Goal: Task Accomplishment & Management: Manage account settings

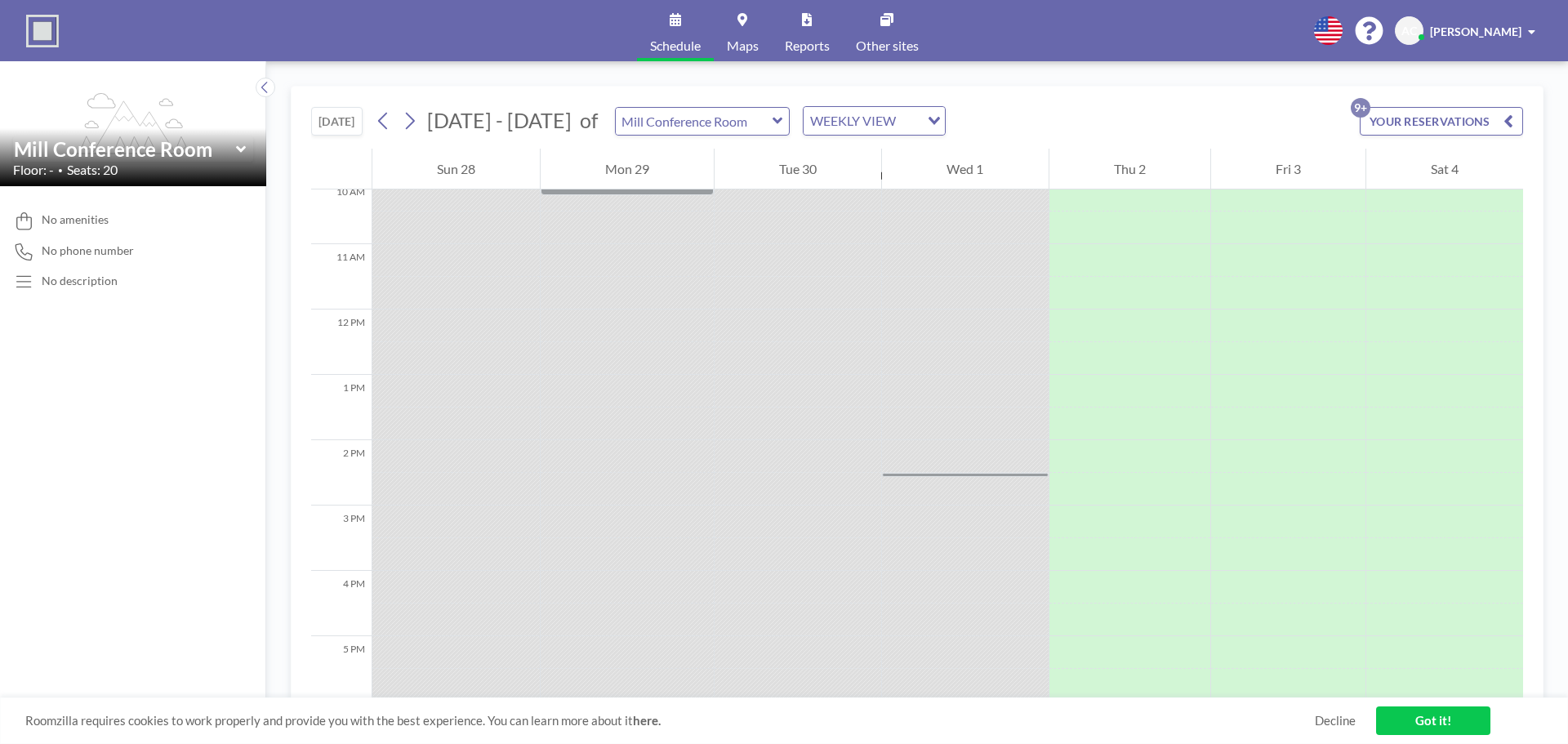
scroll to position [654, 0]
click at [416, 126] on icon at bounding box center [409, 121] width 16 height 24
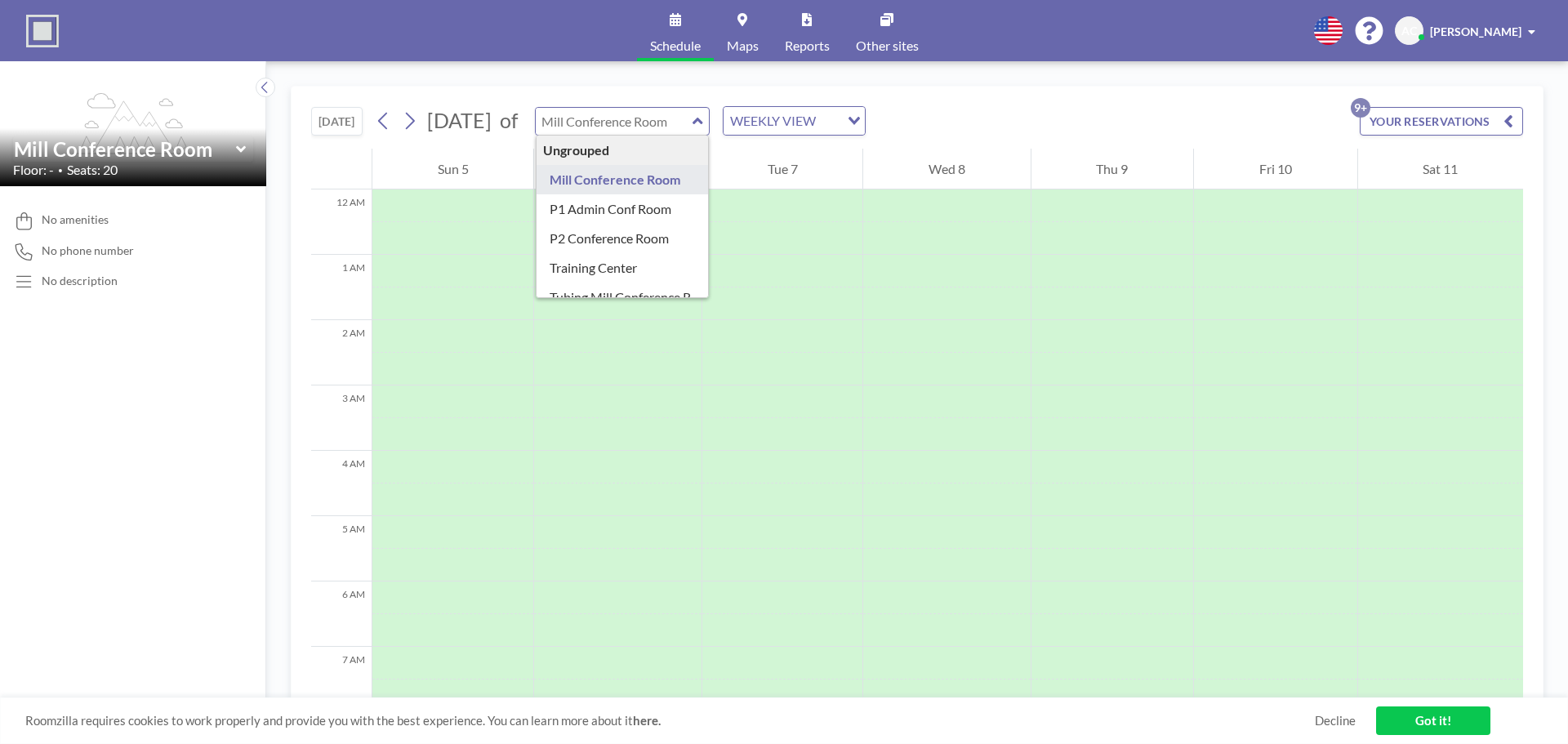
click at [693, 111] on input "text" at bounding box center [614, 121] width 157 height 27
type input "P1 Admin Conf Room"
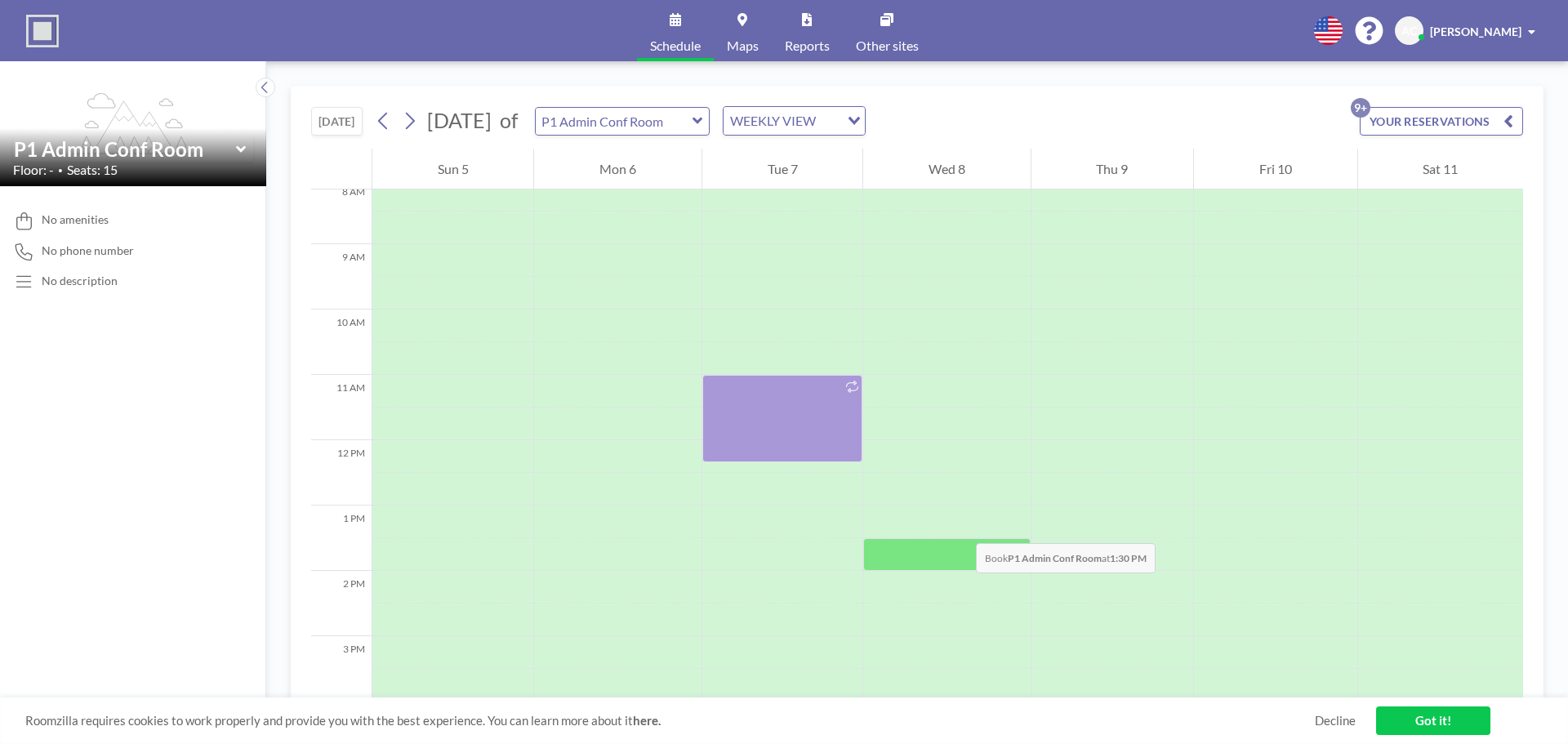
scroll to position [572, 0]
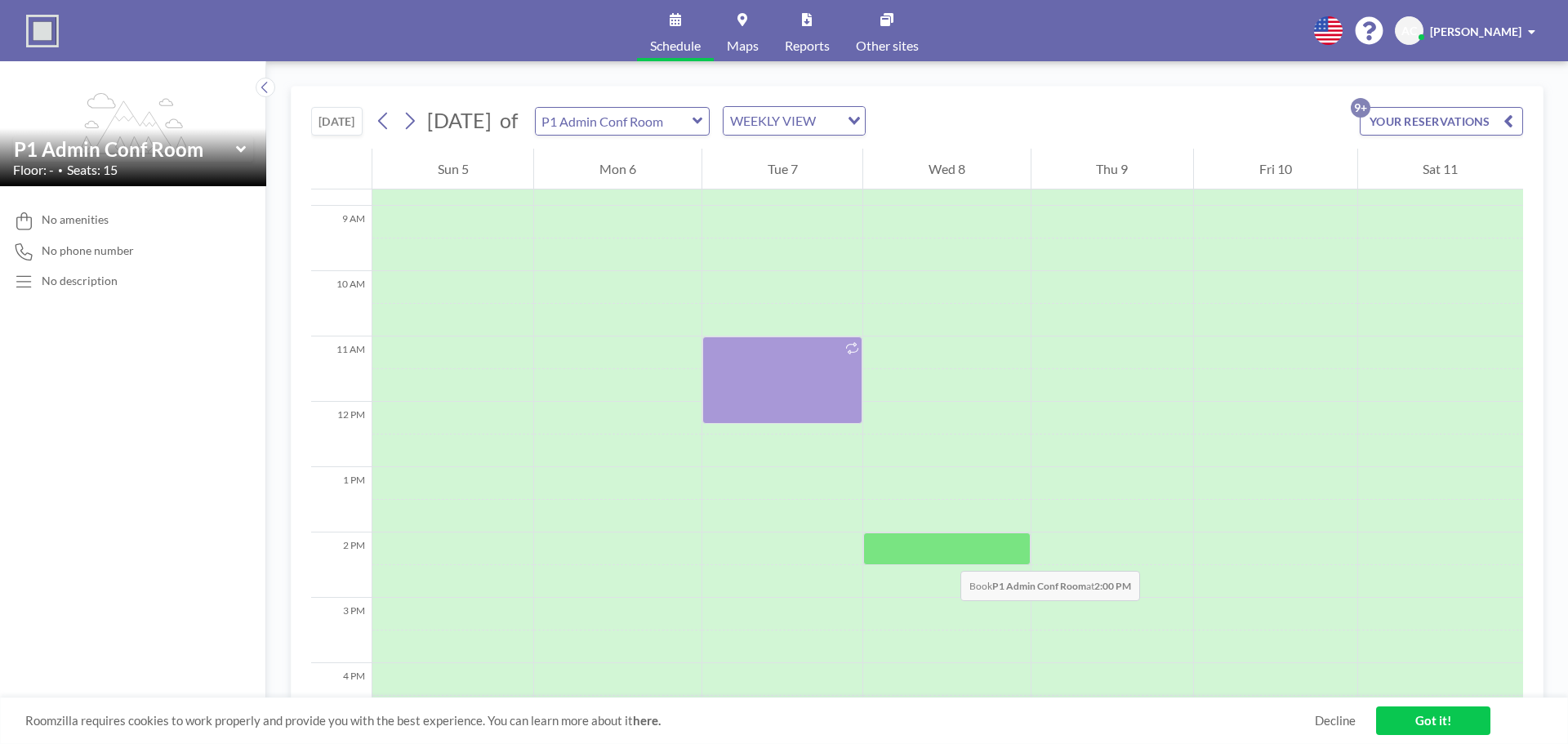
click at [944, 554] on div at bounding box center [946, 549] width 166 height 33
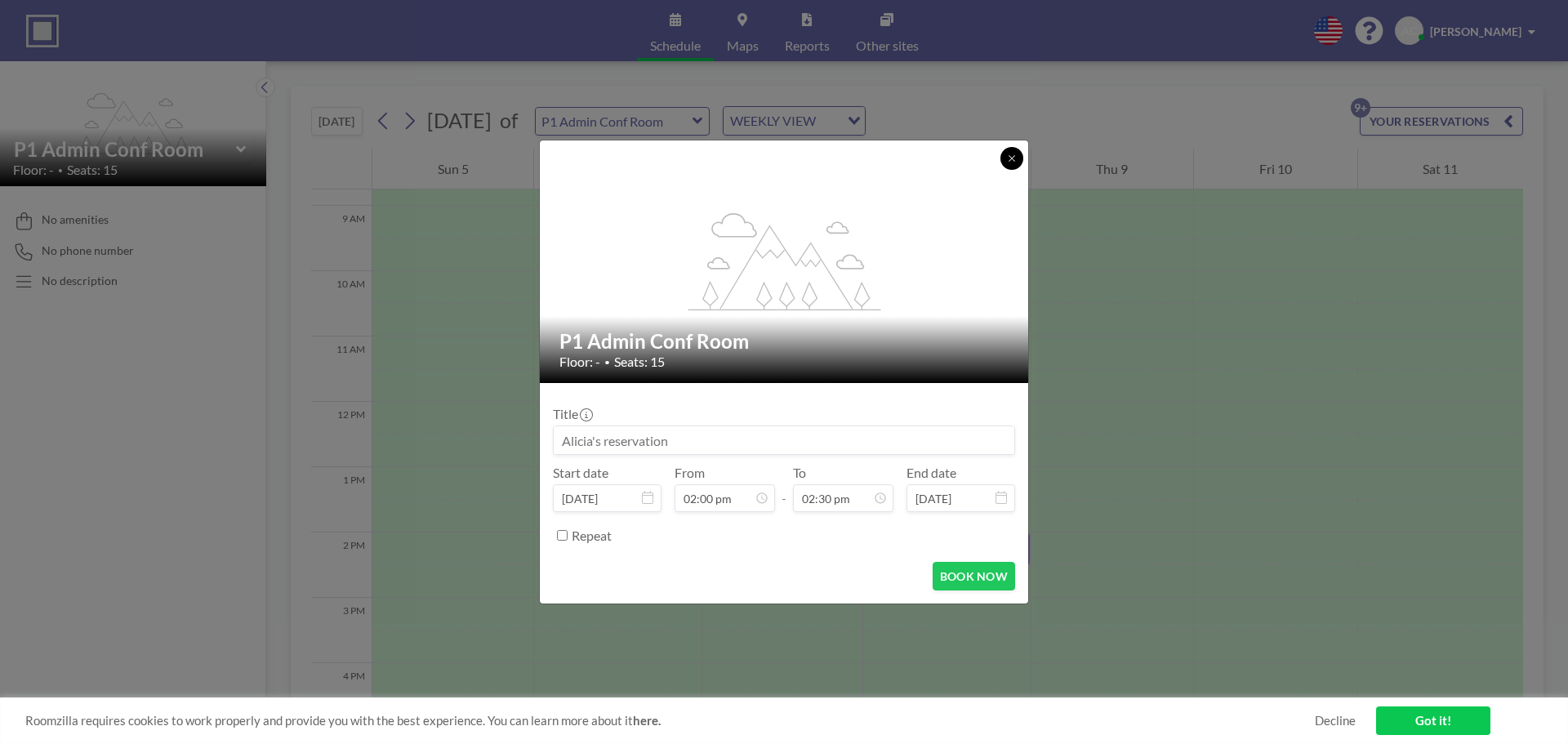
click at [1015, 164] on button at bounding box center [1012, 158] width 23 height 23
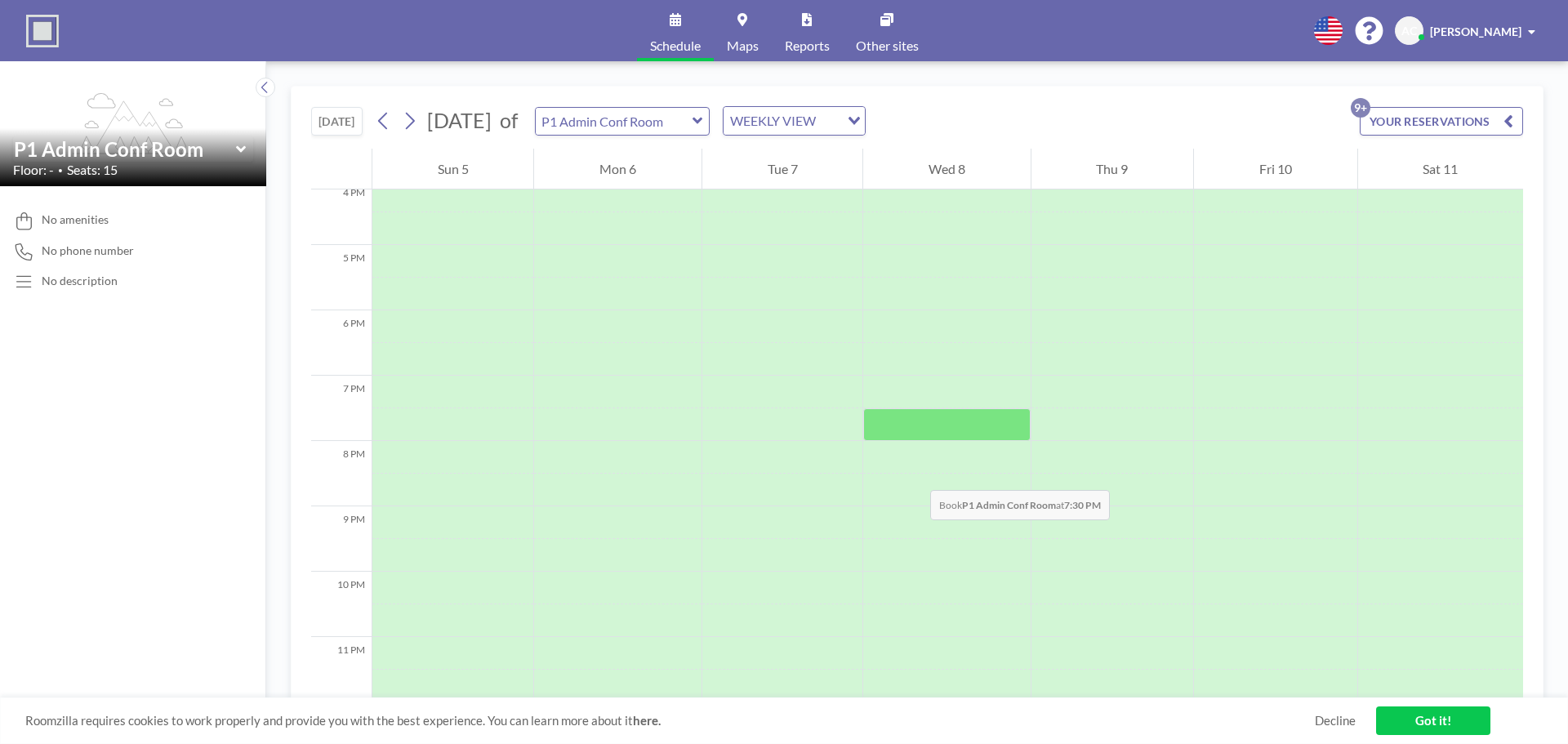
scroll to position [1067, 0]
click at [413, 131] on icon at bounding box center [409, 121] width 16 height 24
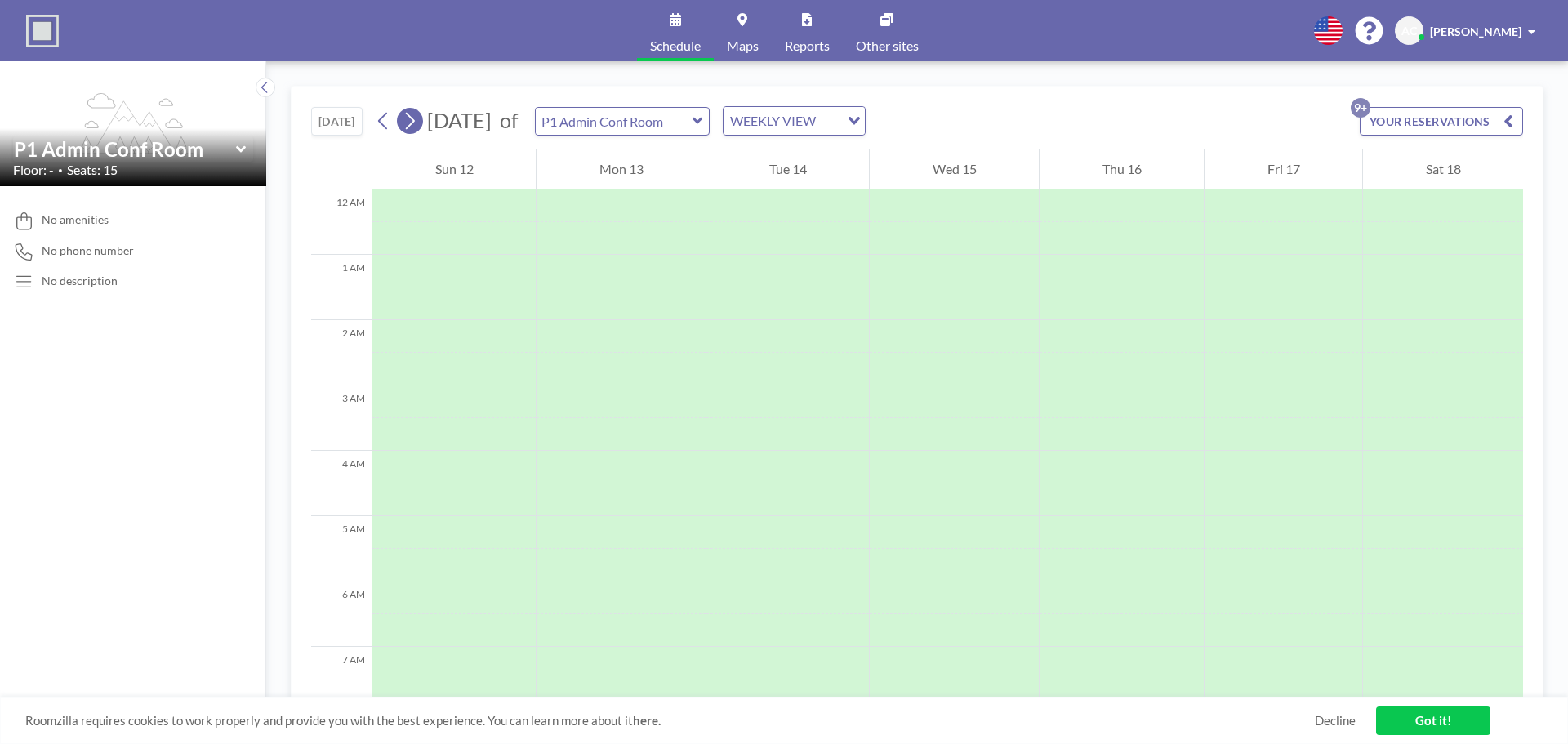
click at [413, 131] on icon at bounding box center [409, 121] width 16 height 24
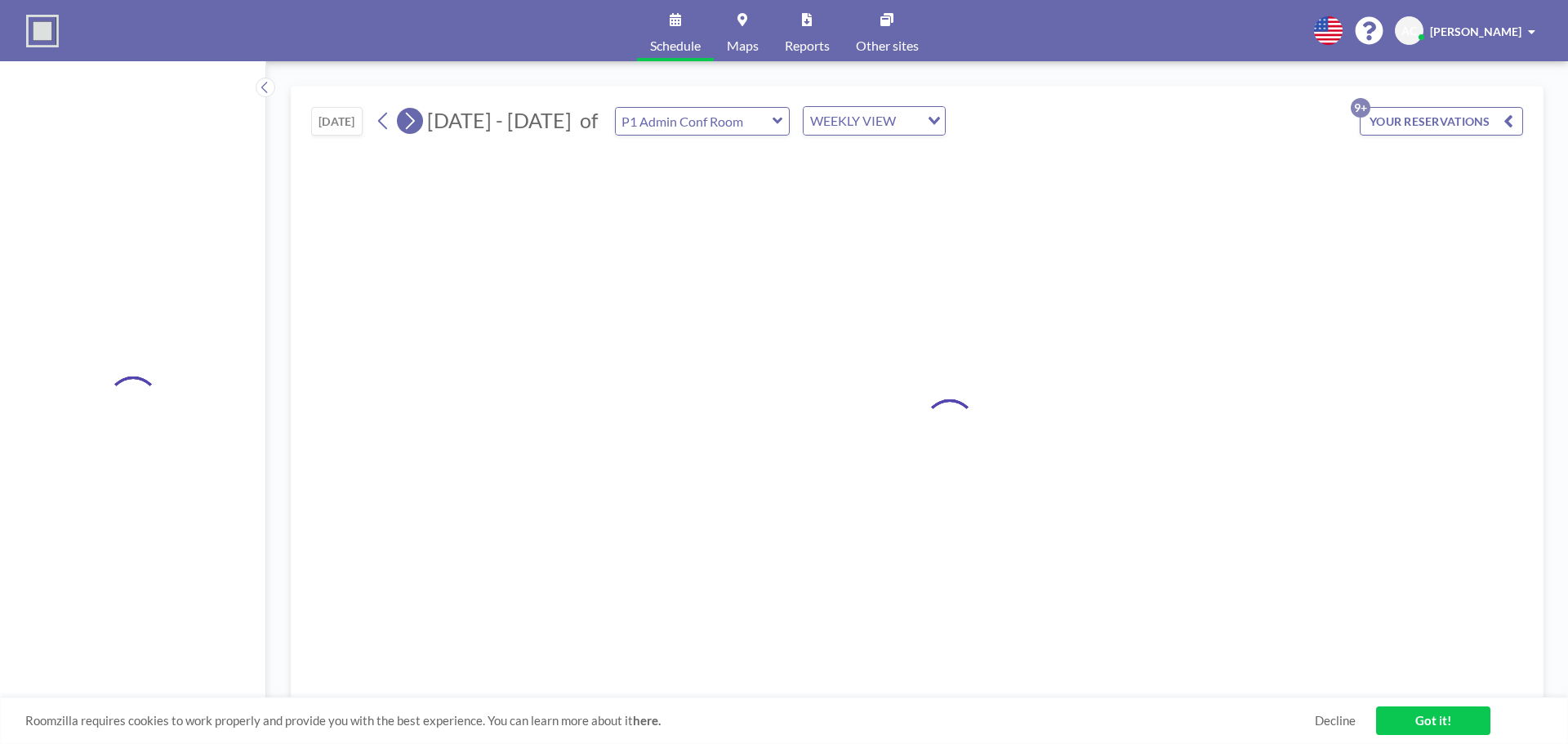
click at [413, 131] on icon at bounding box center [409, 121] width 16 height 24
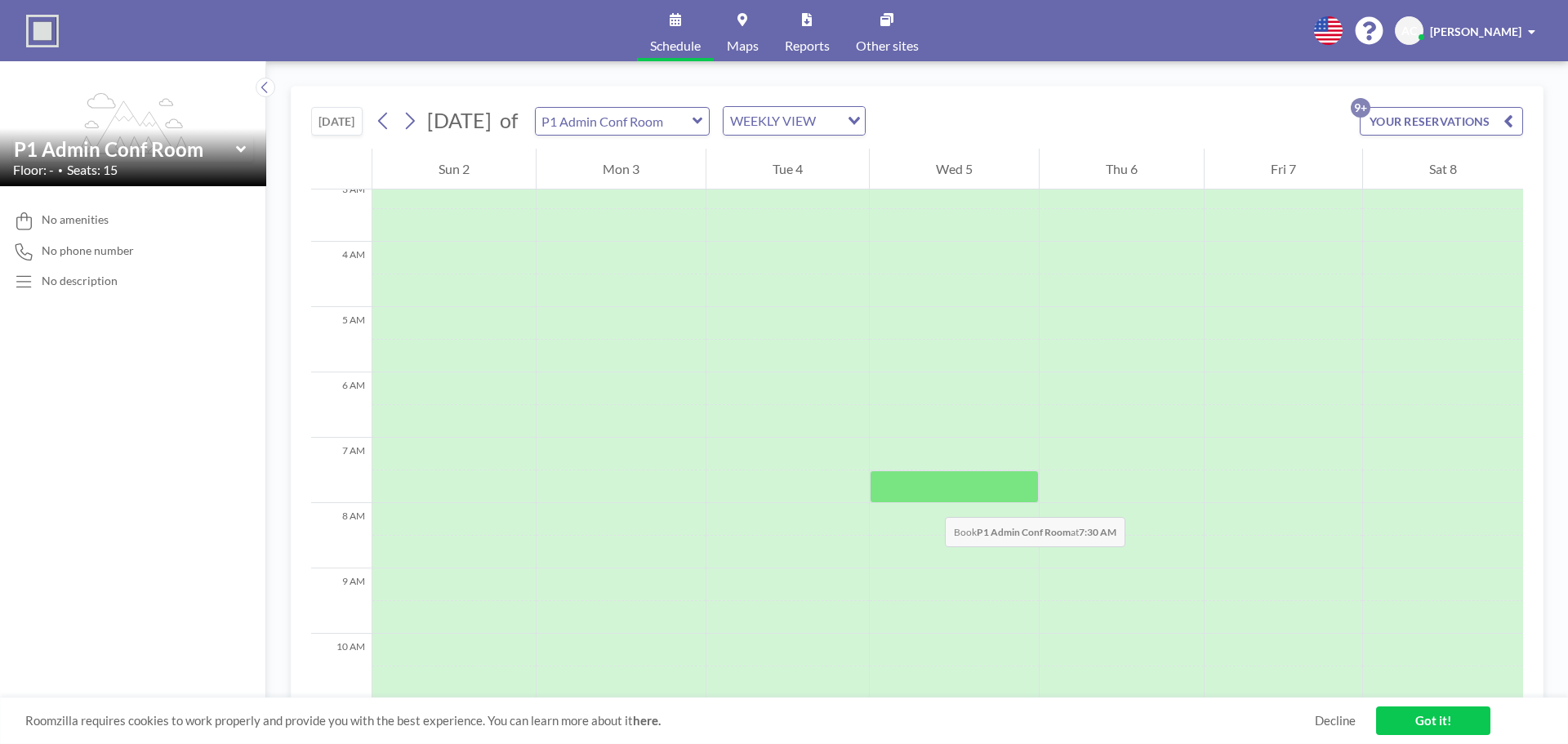
scroll to position [164, 0]
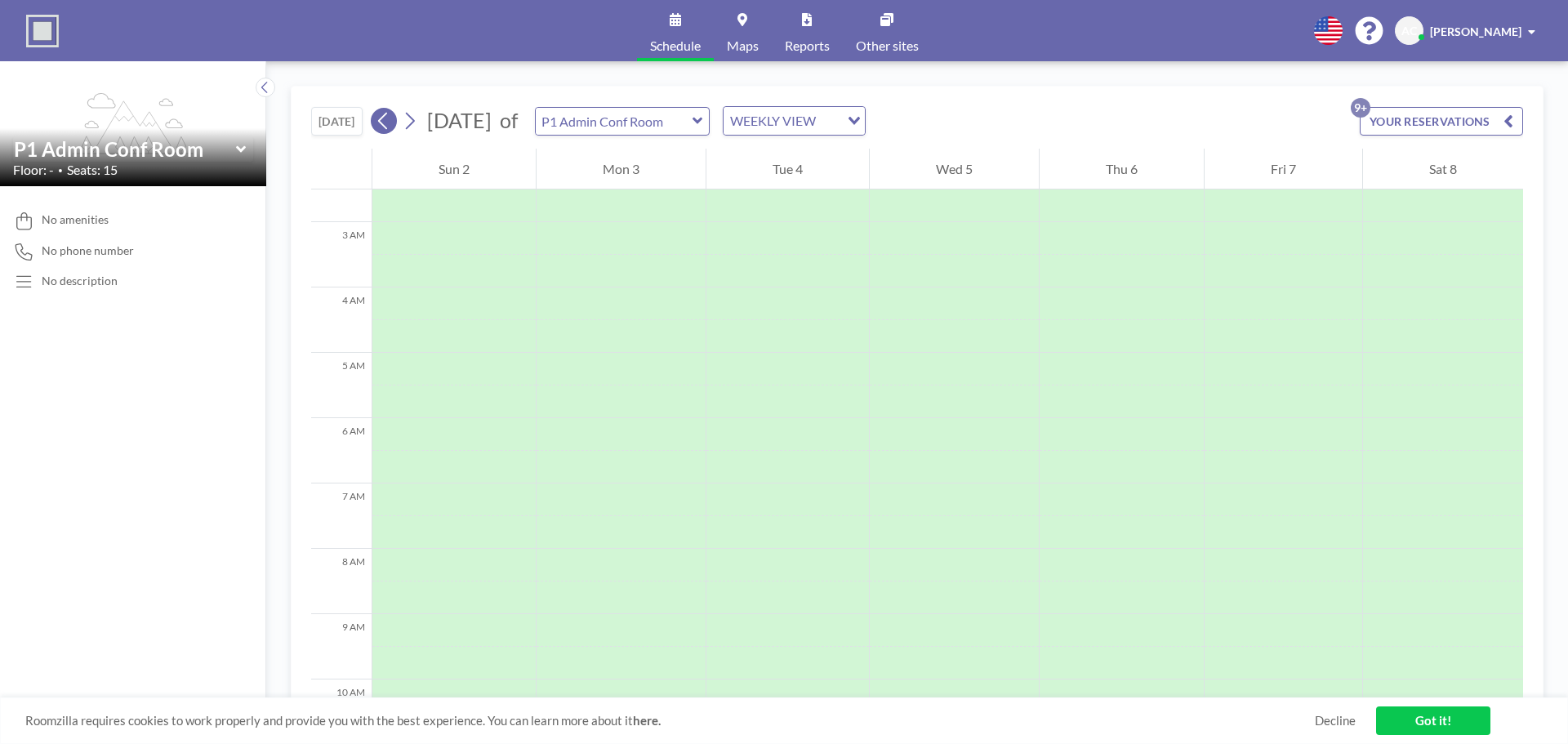
click at [376, 117] on button at bounding box center [384, 121] width 26 height 26
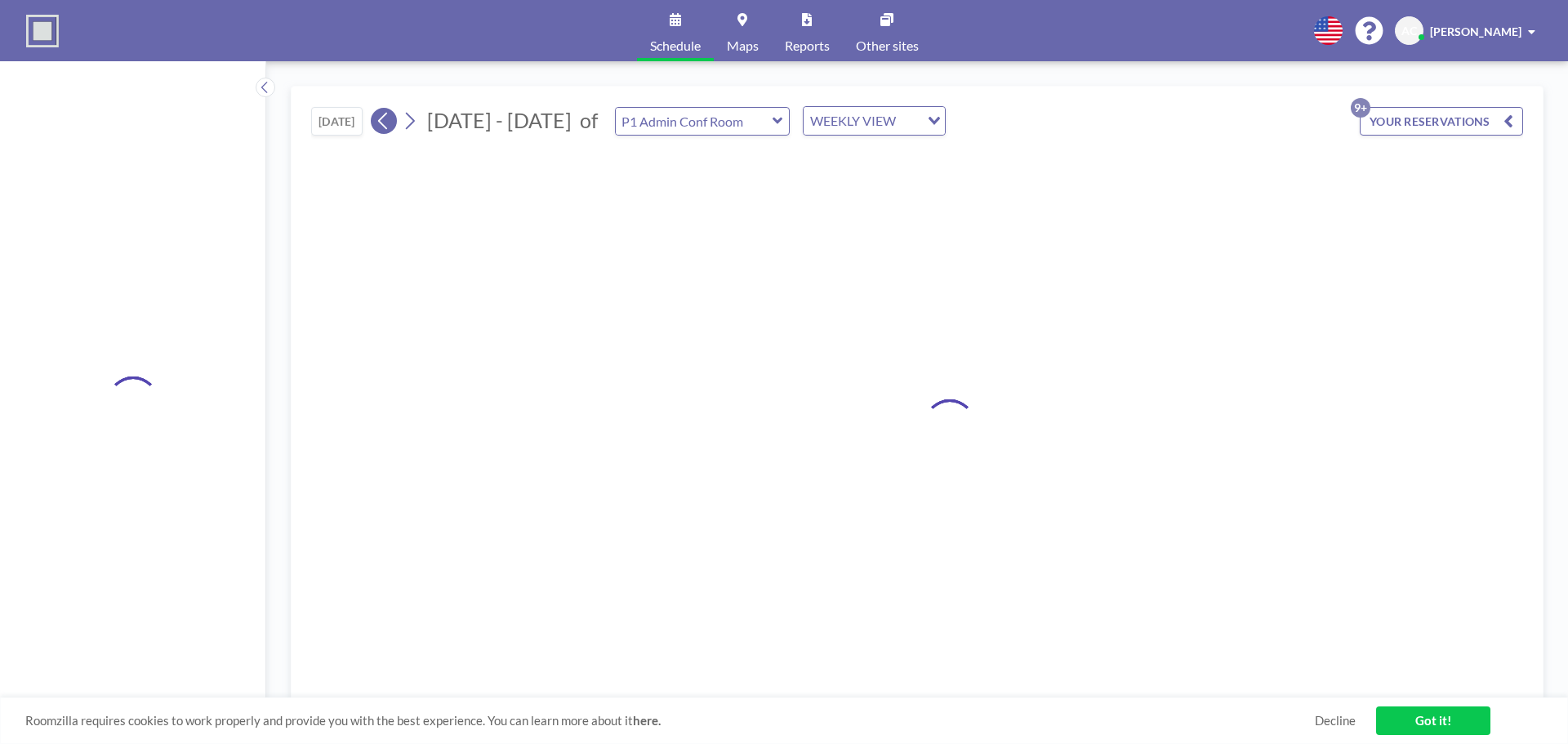
click at [377, 118] on button at bounding box center [384, 121] width 26 height 26
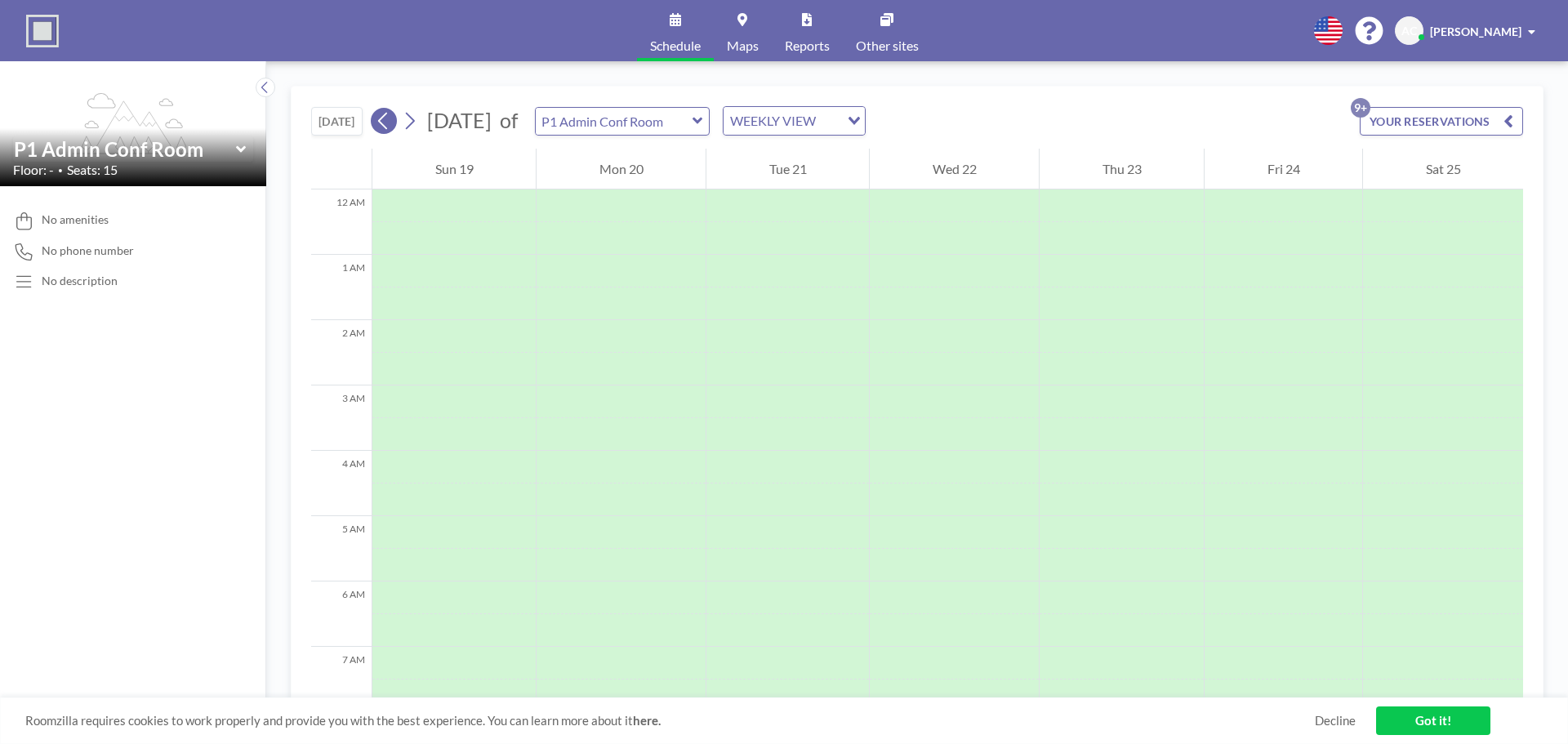
click at [388, 122] on icon at bounding box center [383, 121] width 16 height 24
click at [379, 119] on icon at bounding box center [383, 121] width 16 height 24
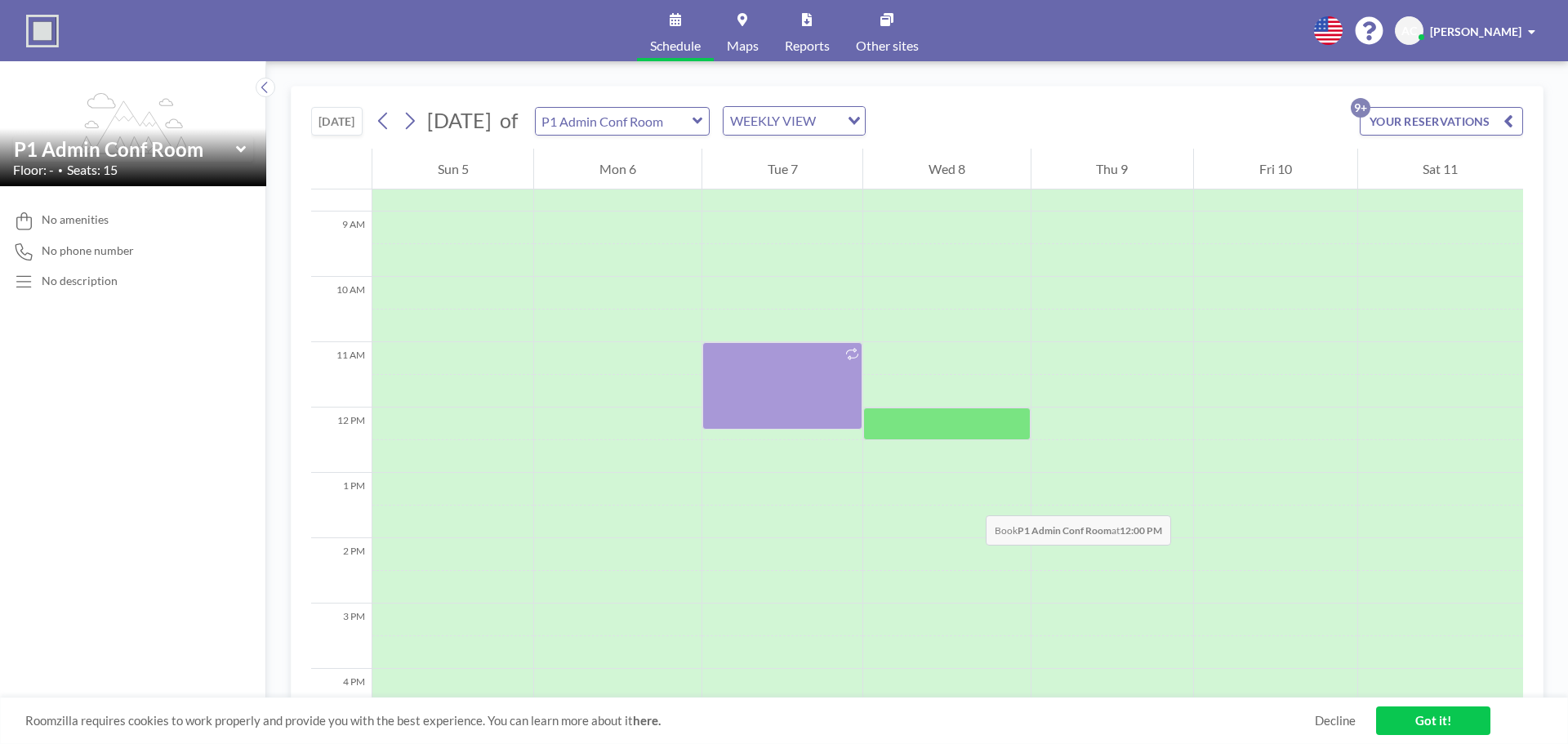
scroll to position [572, 0]
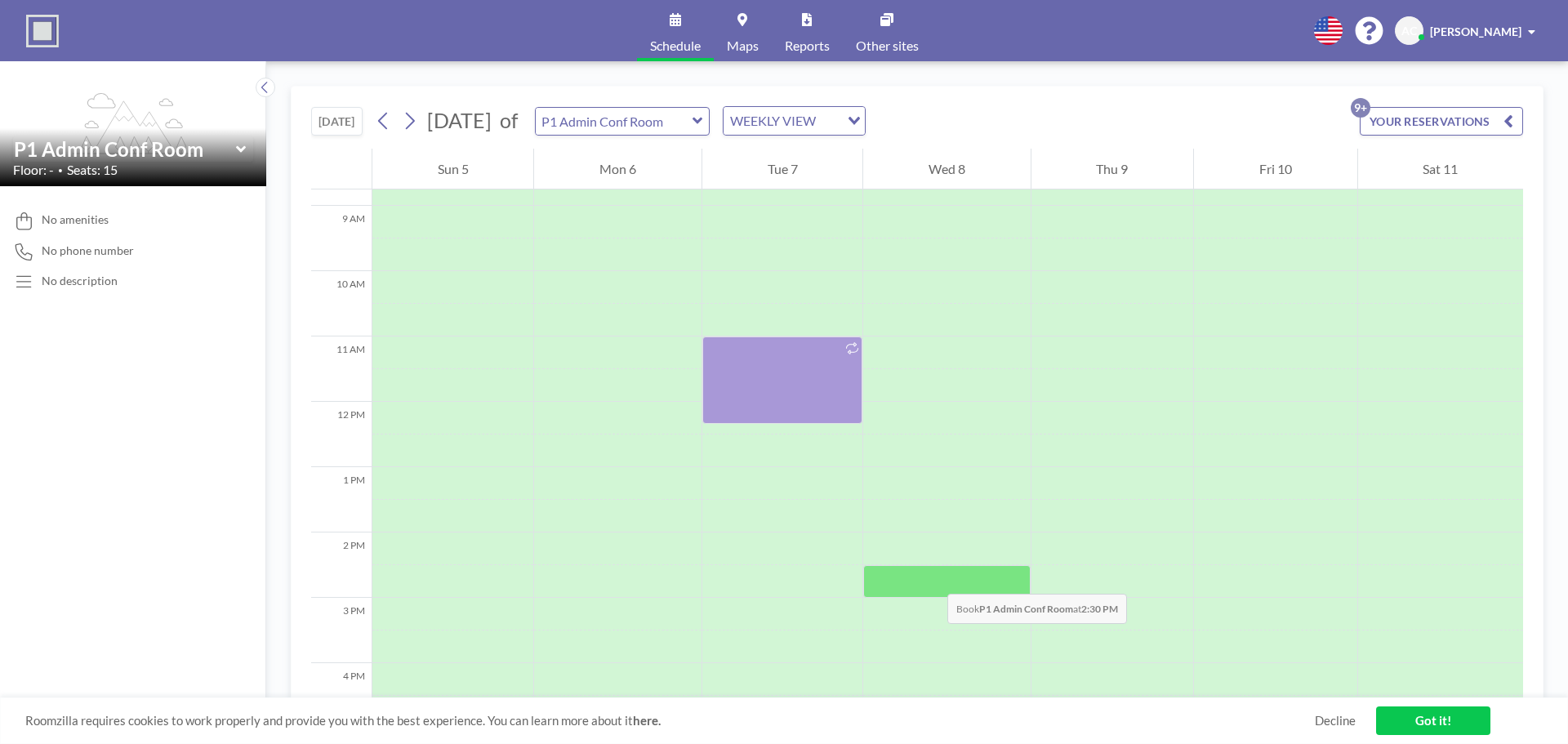
click at [931, 578] on div at bounding box center [946, 581] width 166 height 33
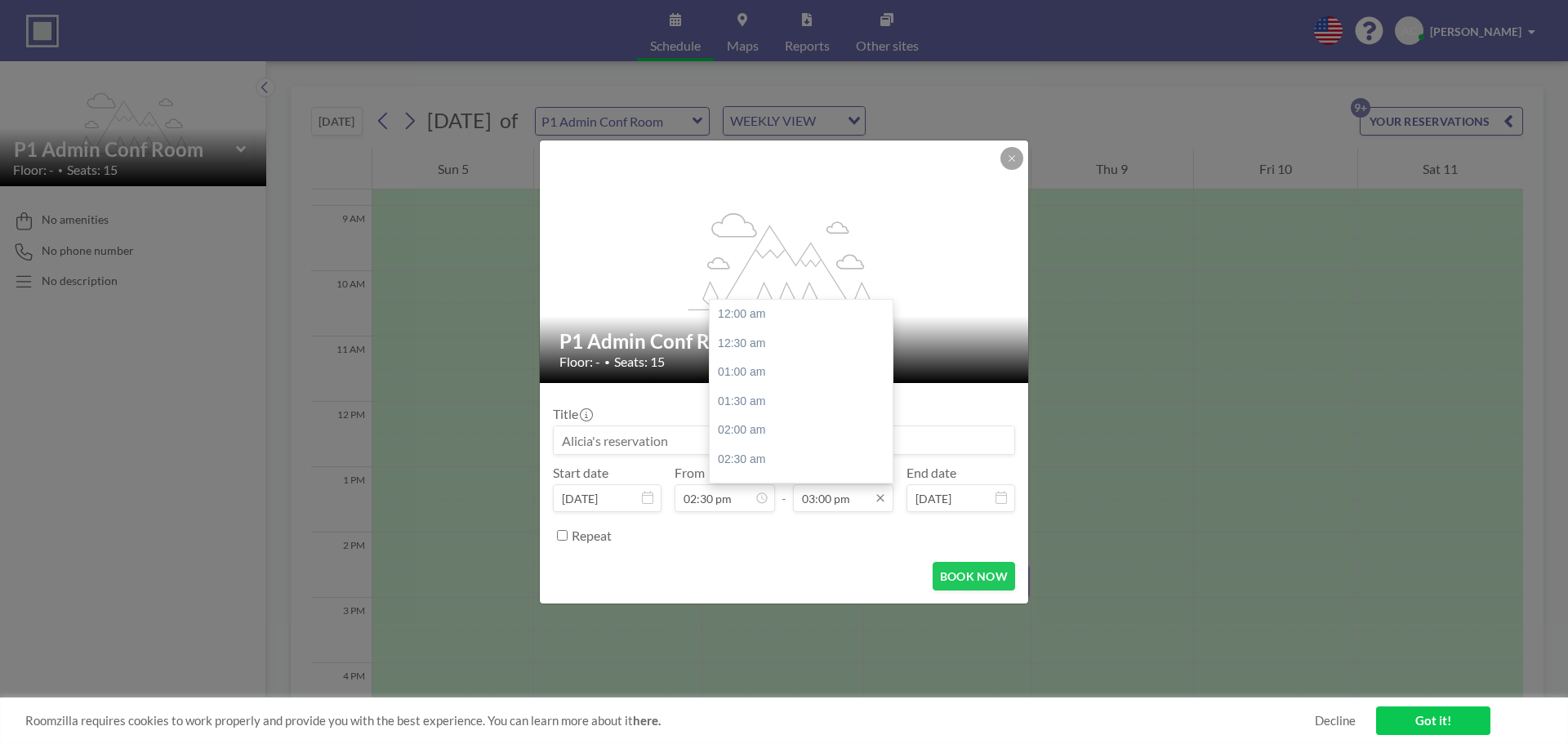
scroll to position [872, 0]
click at [761, 351] on div "03:30 pm" at bounding box center [805, 343] width 192 height 30
type input "03:30 pm"
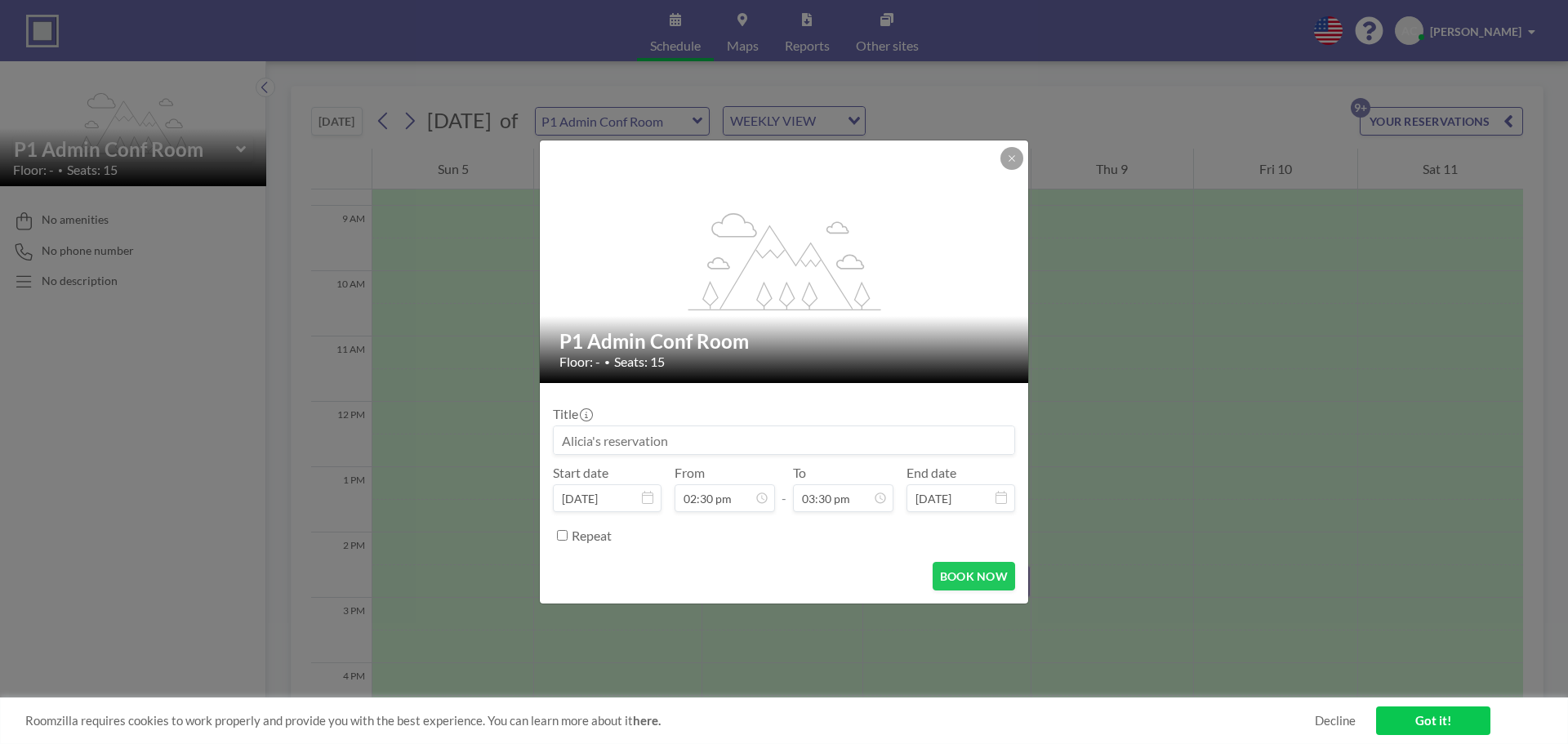
click at [644, 440] on input at bounding box center [783, 440] width 460 height 28
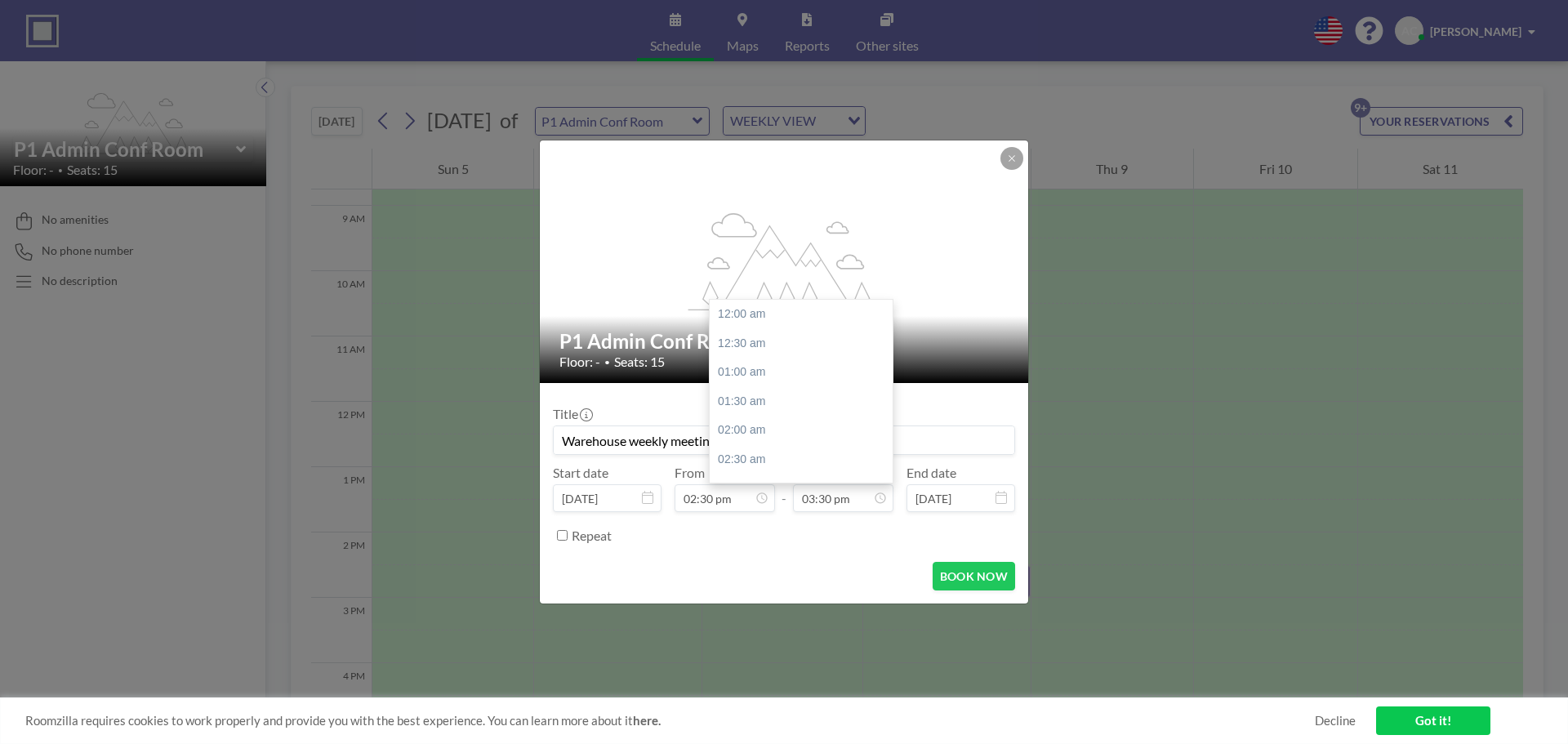
scroll to position [901, 0]
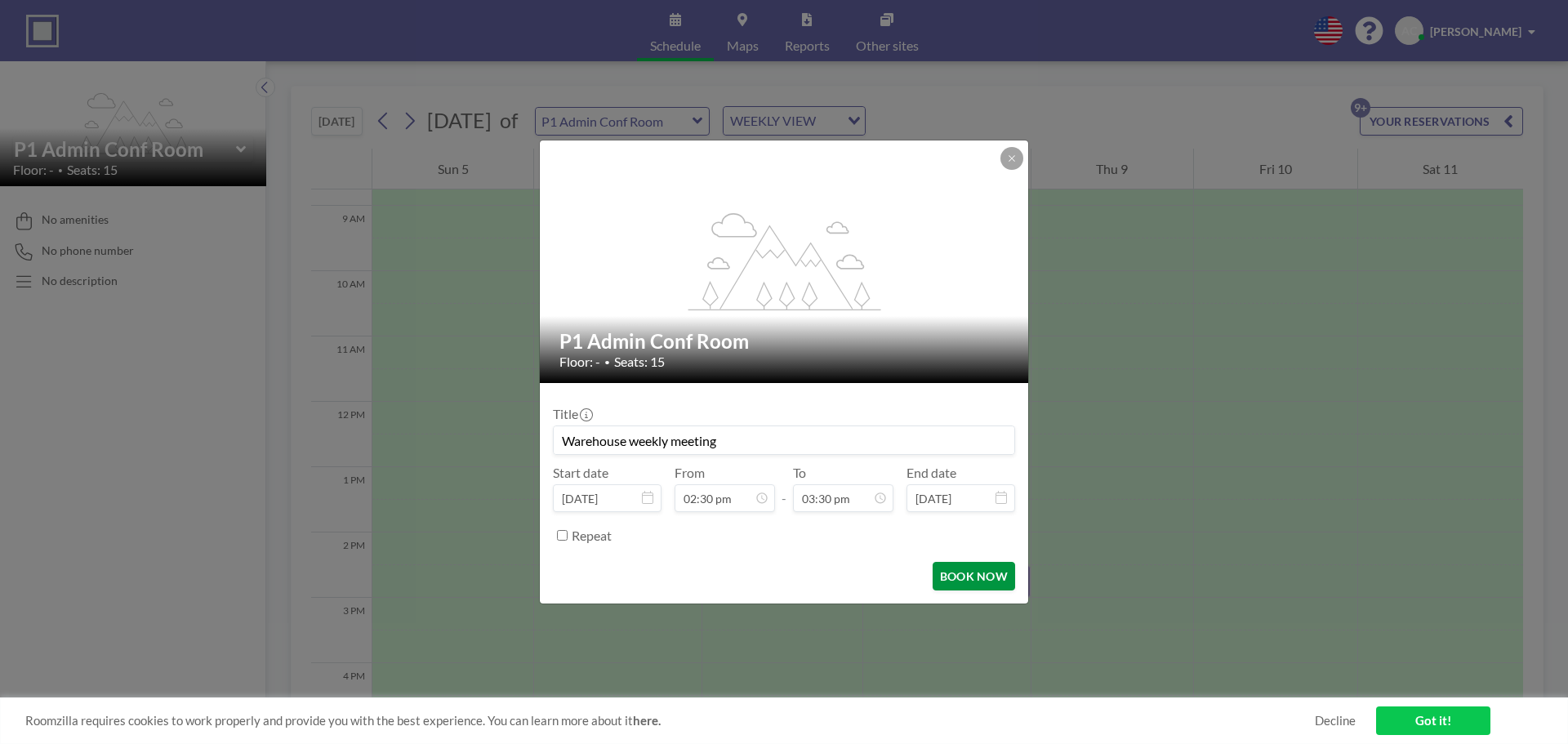
type input "Warehouse weekly meeting"
click at [969, 578] on button "BOOK NOW" at bounding box center [974, 576] width 83 height 29
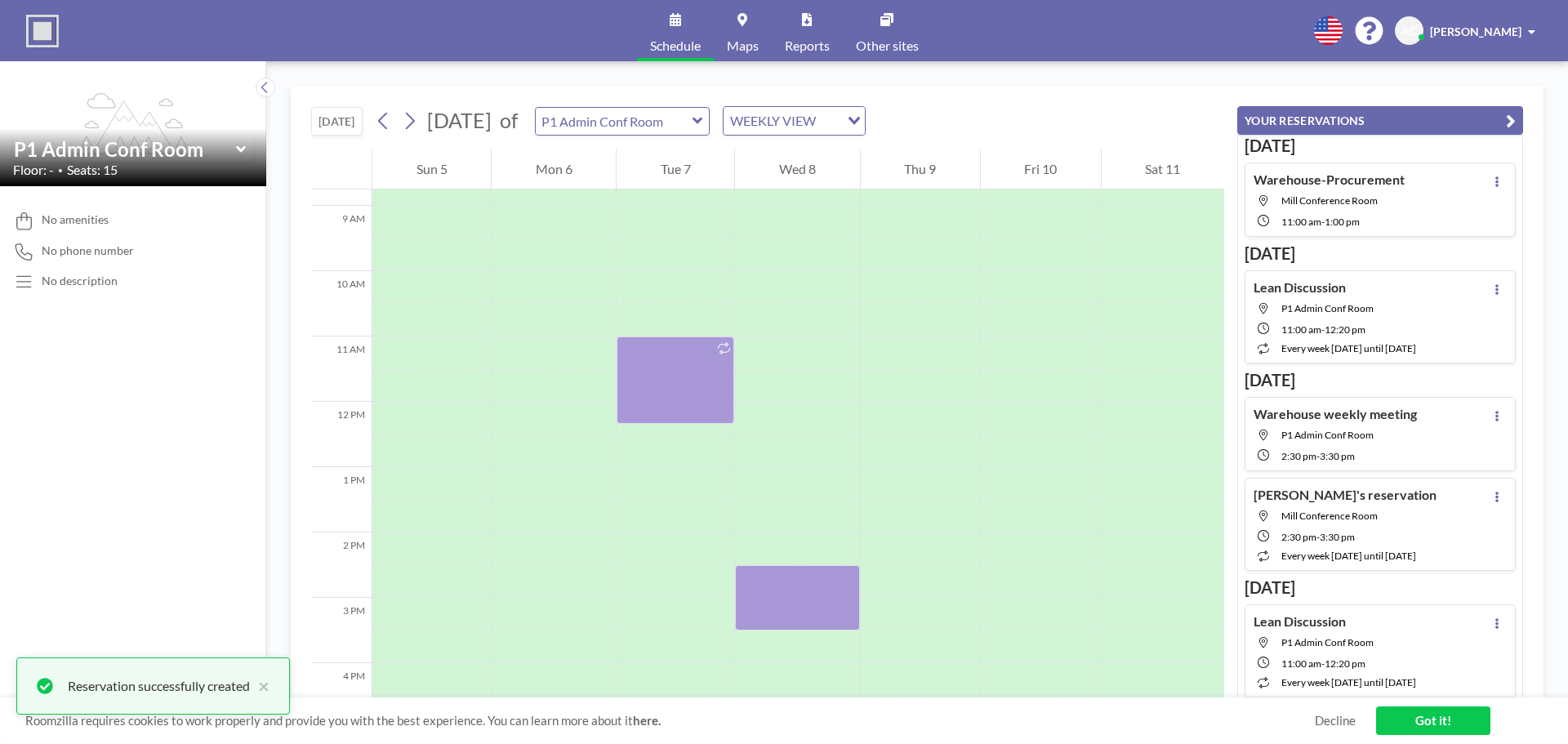
scroll to position [17, 0]
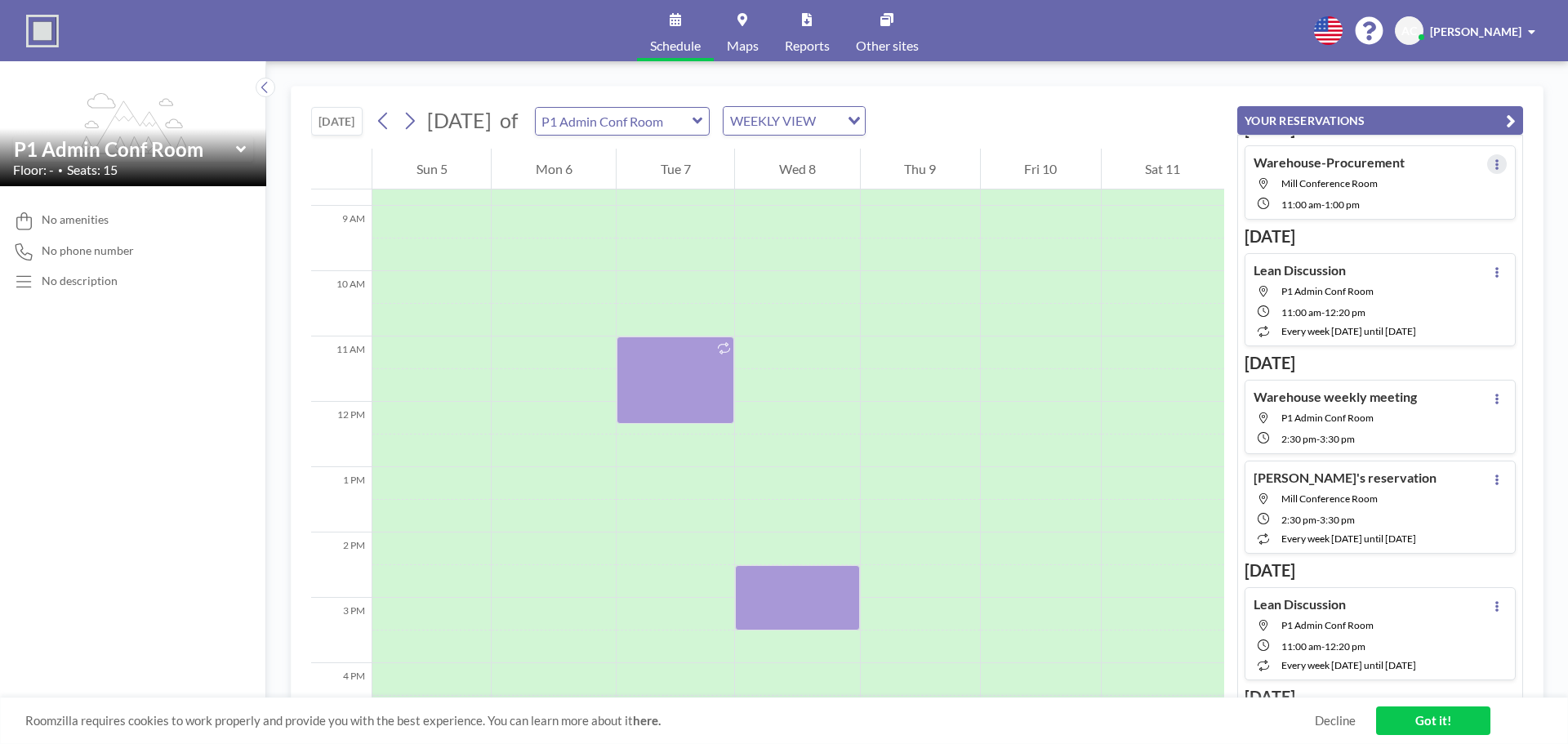
click at [1487, 160] on button at bounding box center [1496, 164] width 20 height 20
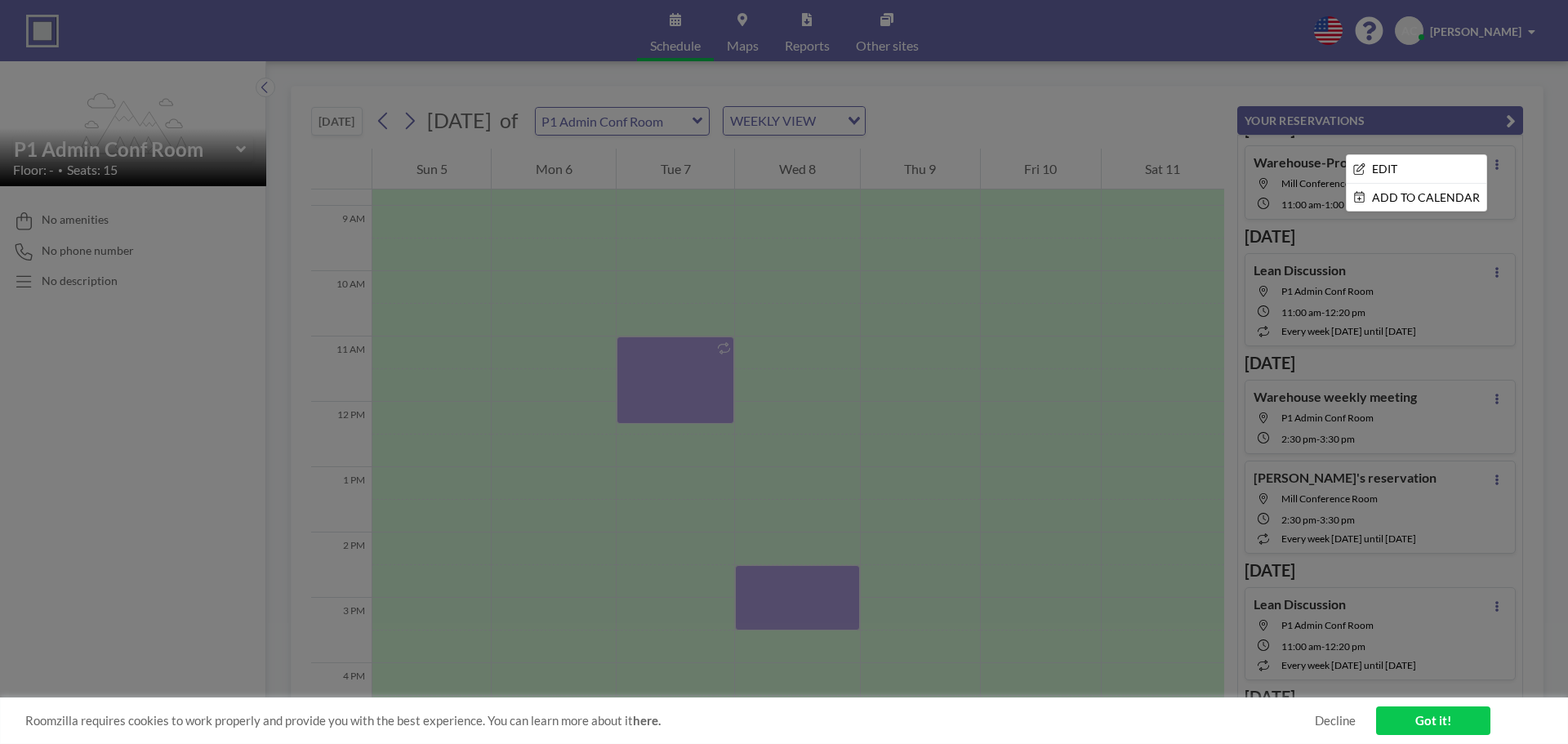
click at [522, 406] on div at bounding box center [784, 372] width 1568 height 744
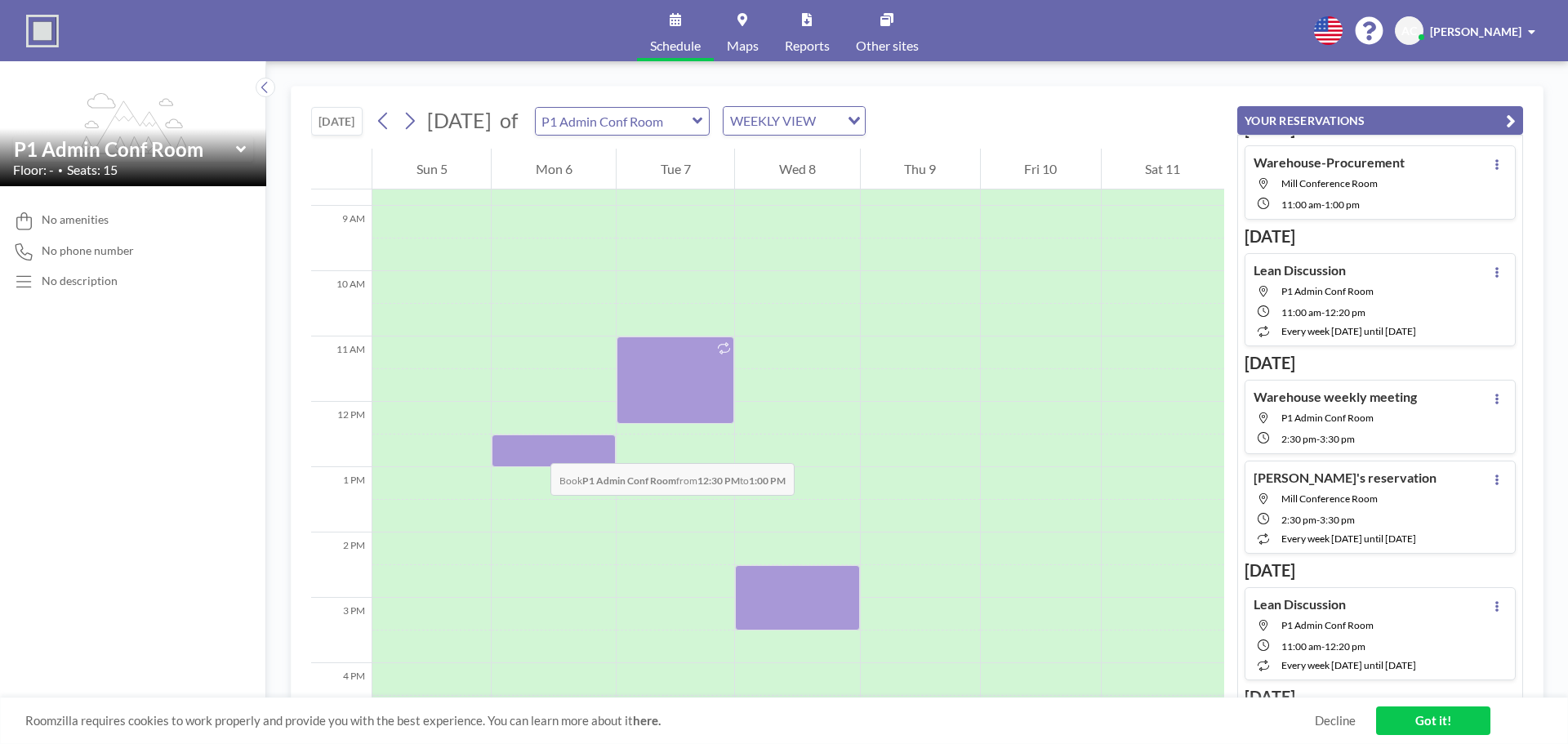
click at [534, 446] on div at bounding box center [553, 450] width 124 height 33
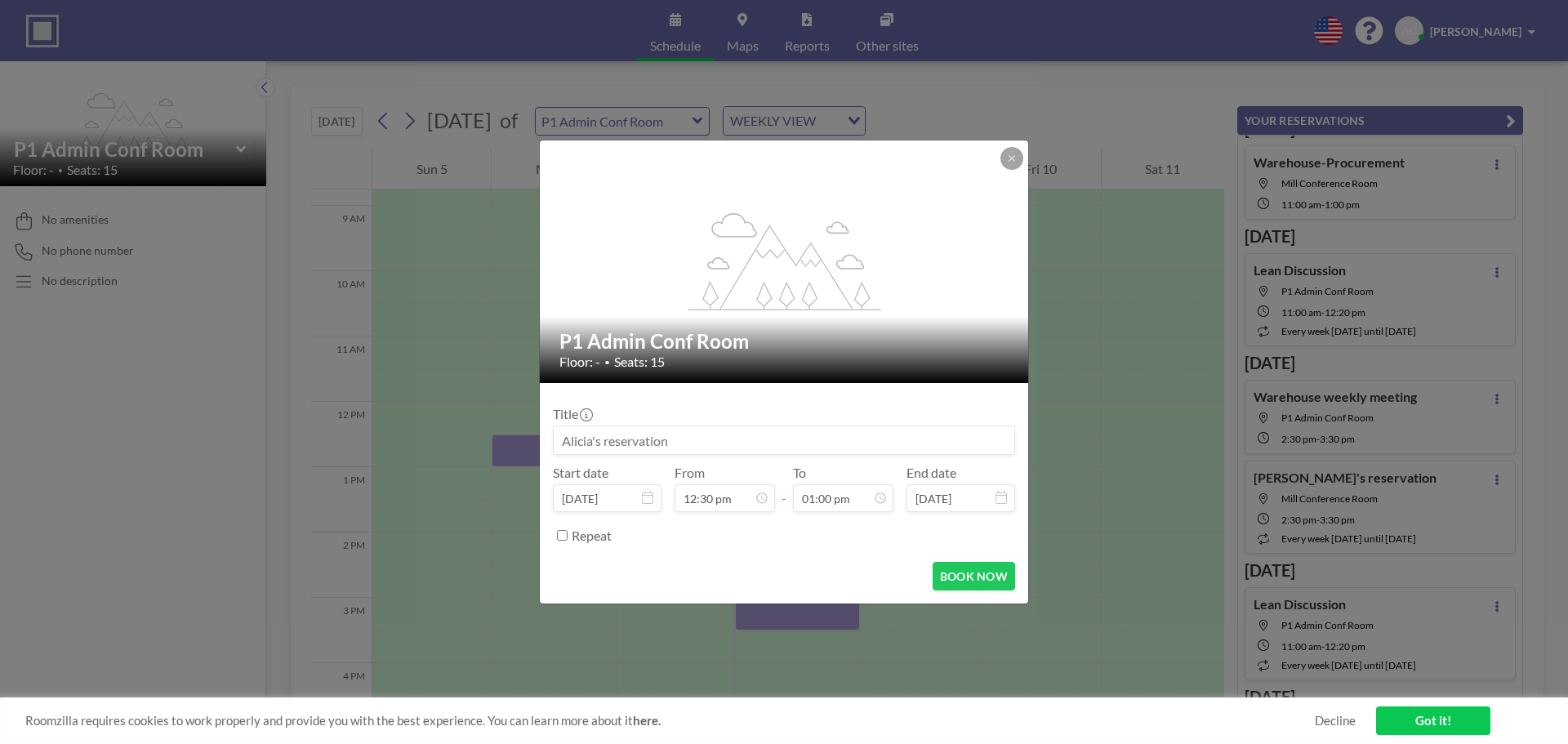
click at [841, 440] on input at bounding box center [783, 440] width 460 height 28
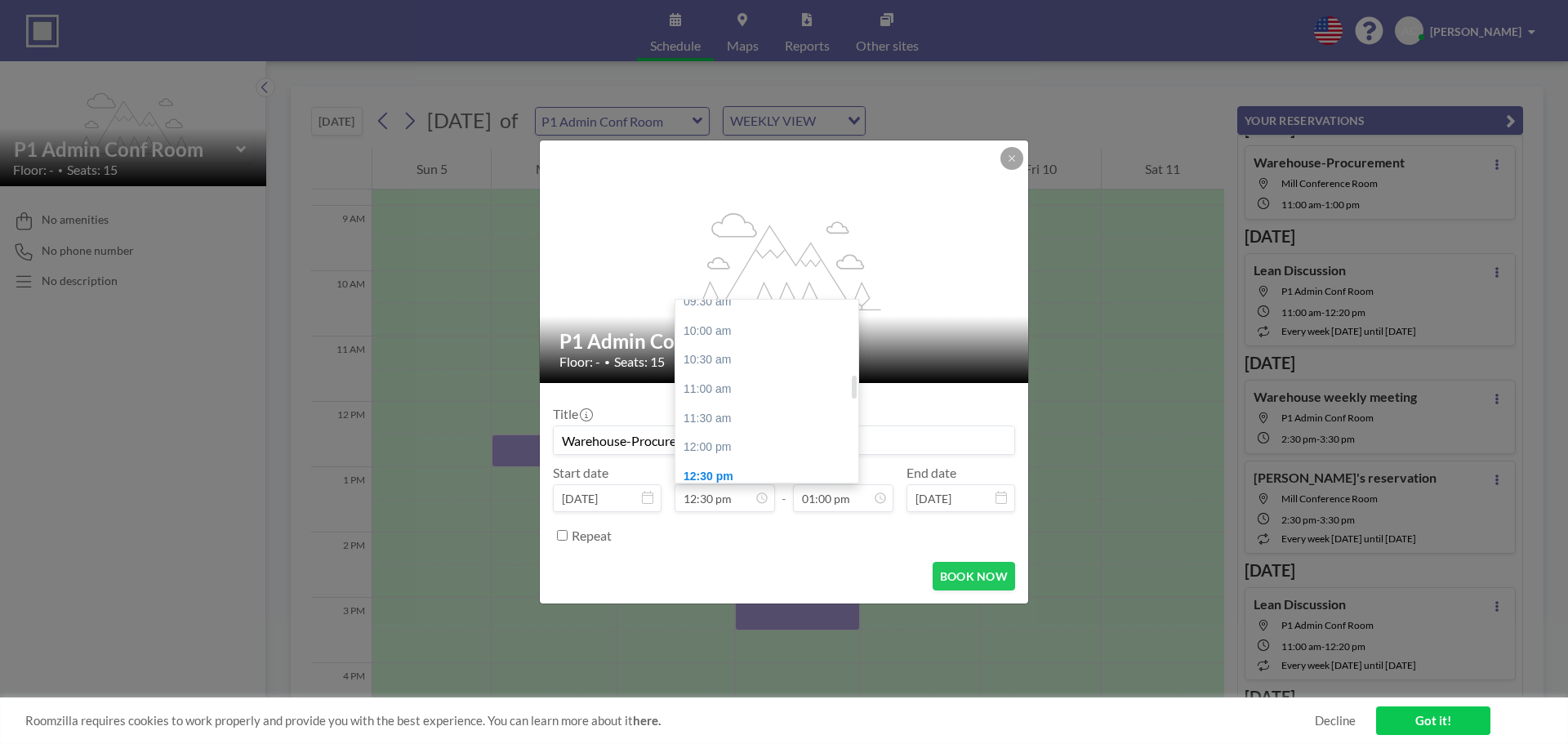
scroll to position [564, 0]
type input "Warehouse-Procurement"
click at [742, 385] on div "11:00 am" at bounding box center [771, 391] width 192 height 30
type input "11:00 am"
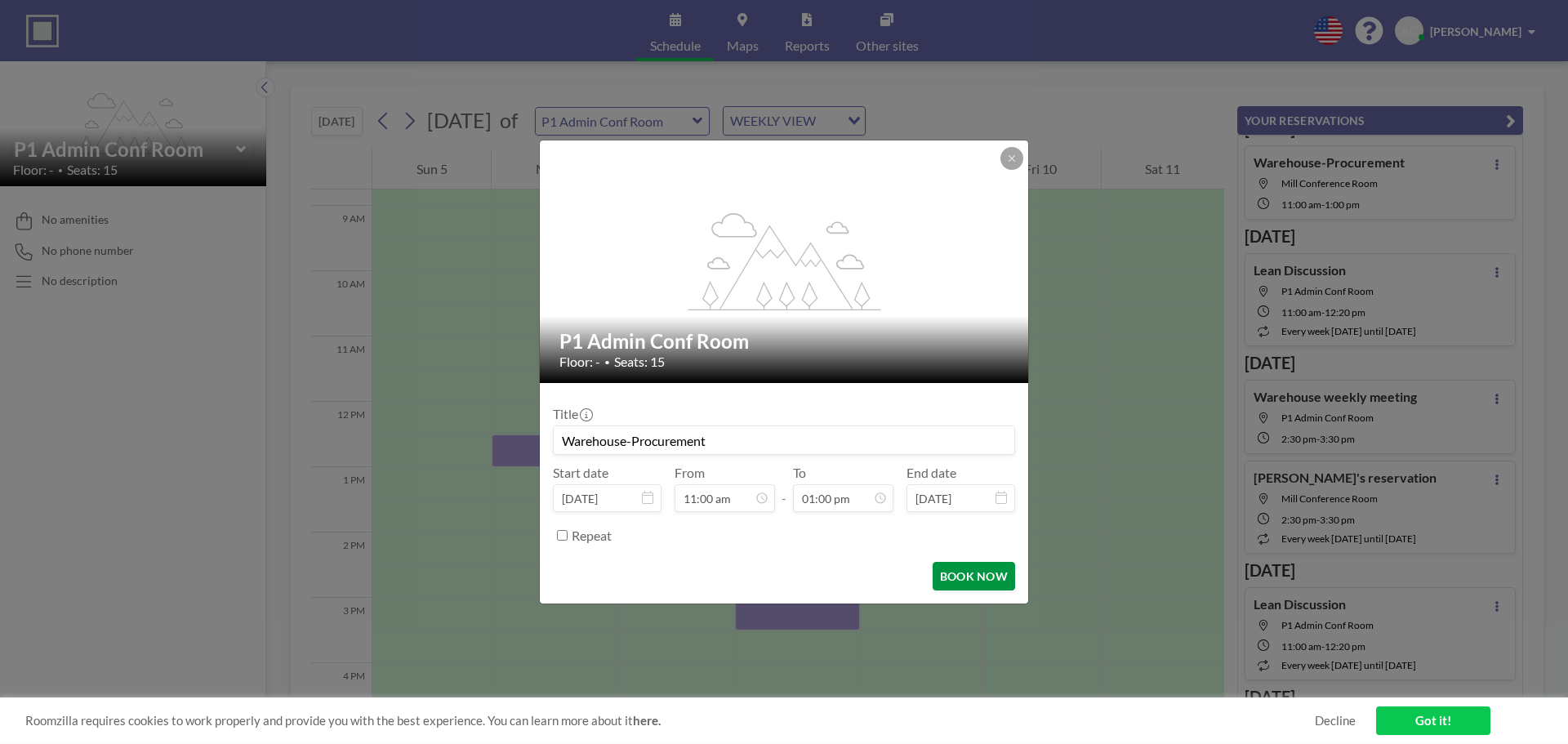
click at [976, 573] on button "BOOK NOW" at bounding box center [974, 576] width 83 height 29
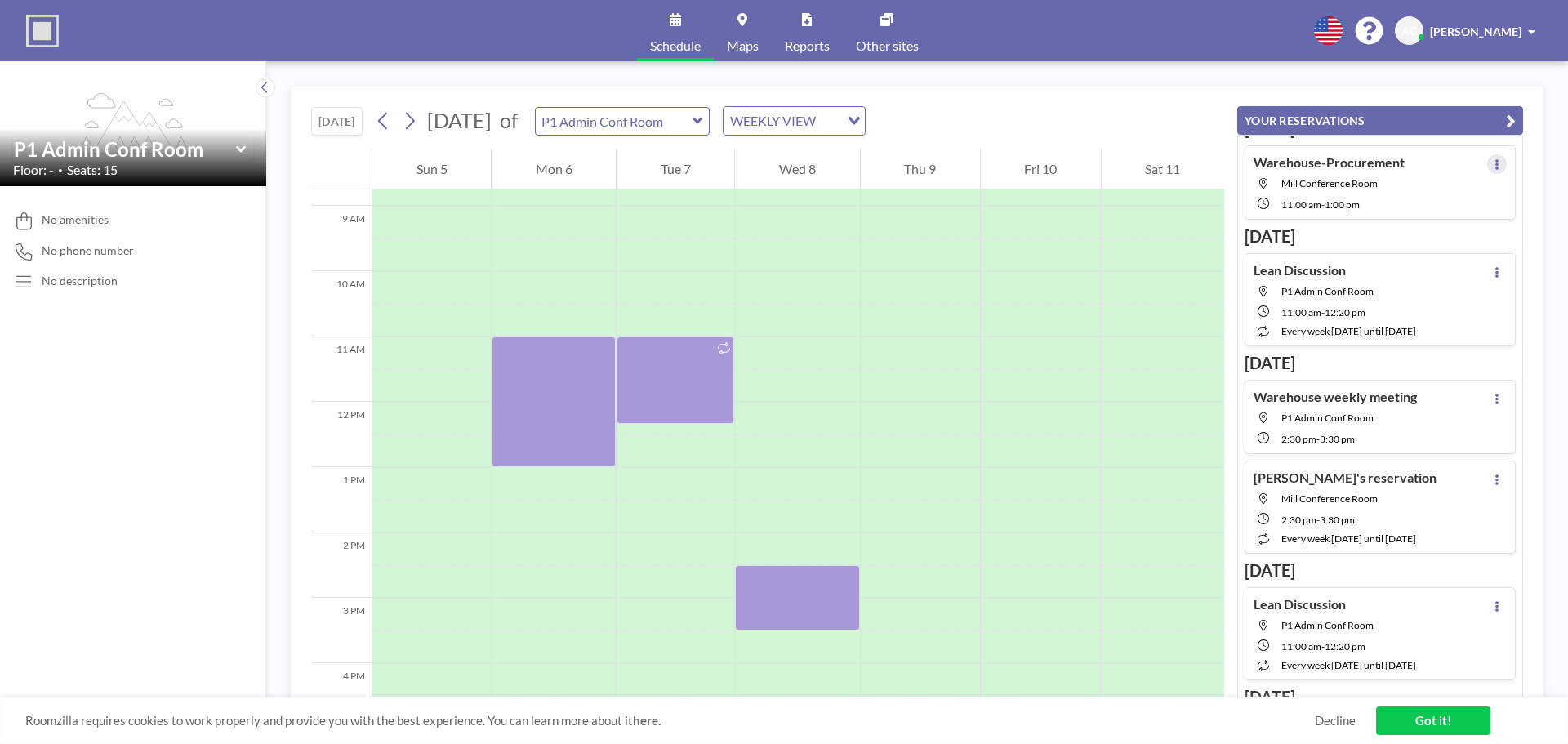
click at [1495, 162] on icon at bounding box center [1497, 164] width 4 height 10
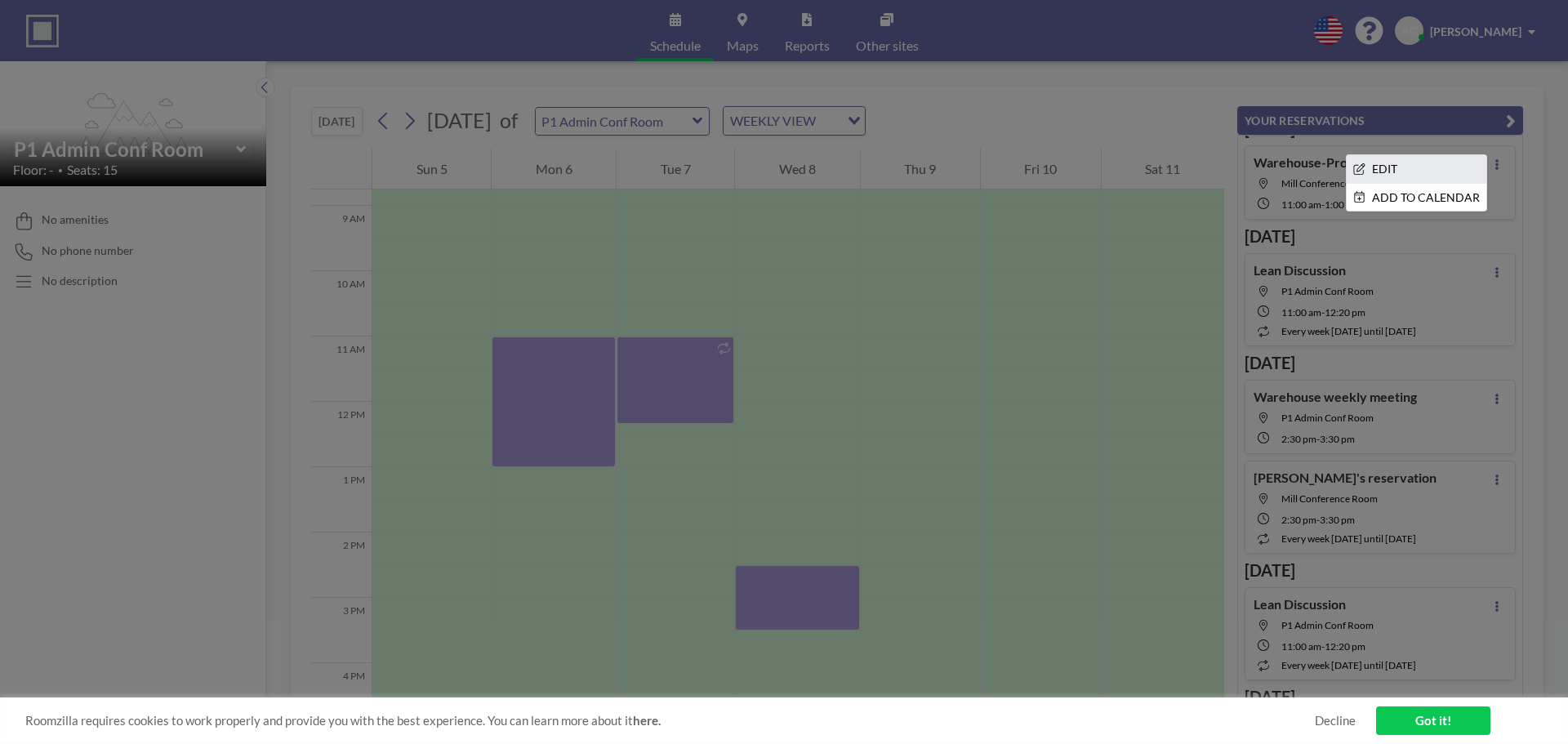
click at [1457, 173] on li "EDIT" at bounding box center [1416, 169] width 140 height 28
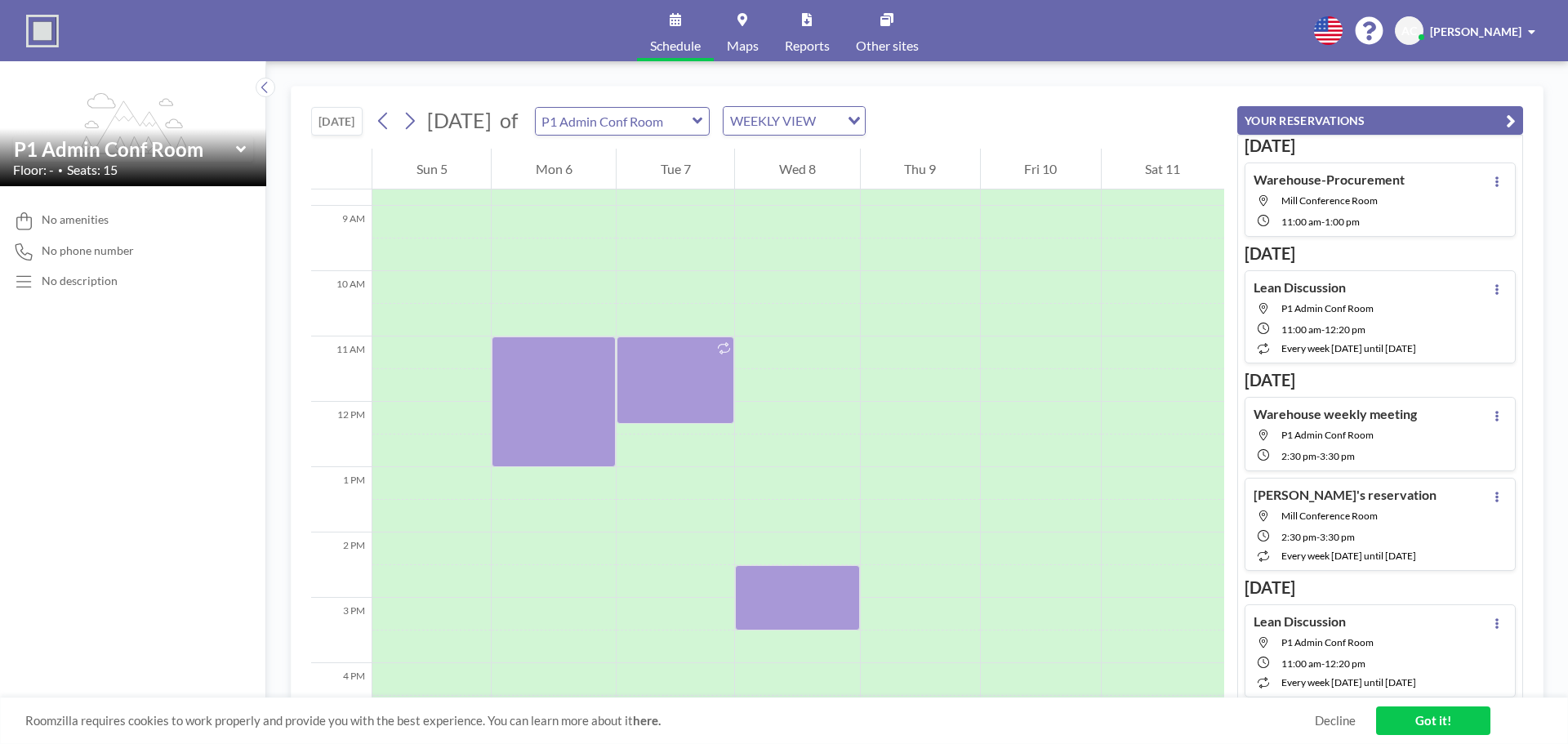
click at [1379, 196] on span "Mill Conference Room" at bounding box center [1343, 200] width 124 height 12
type input "Mill Conference Room"
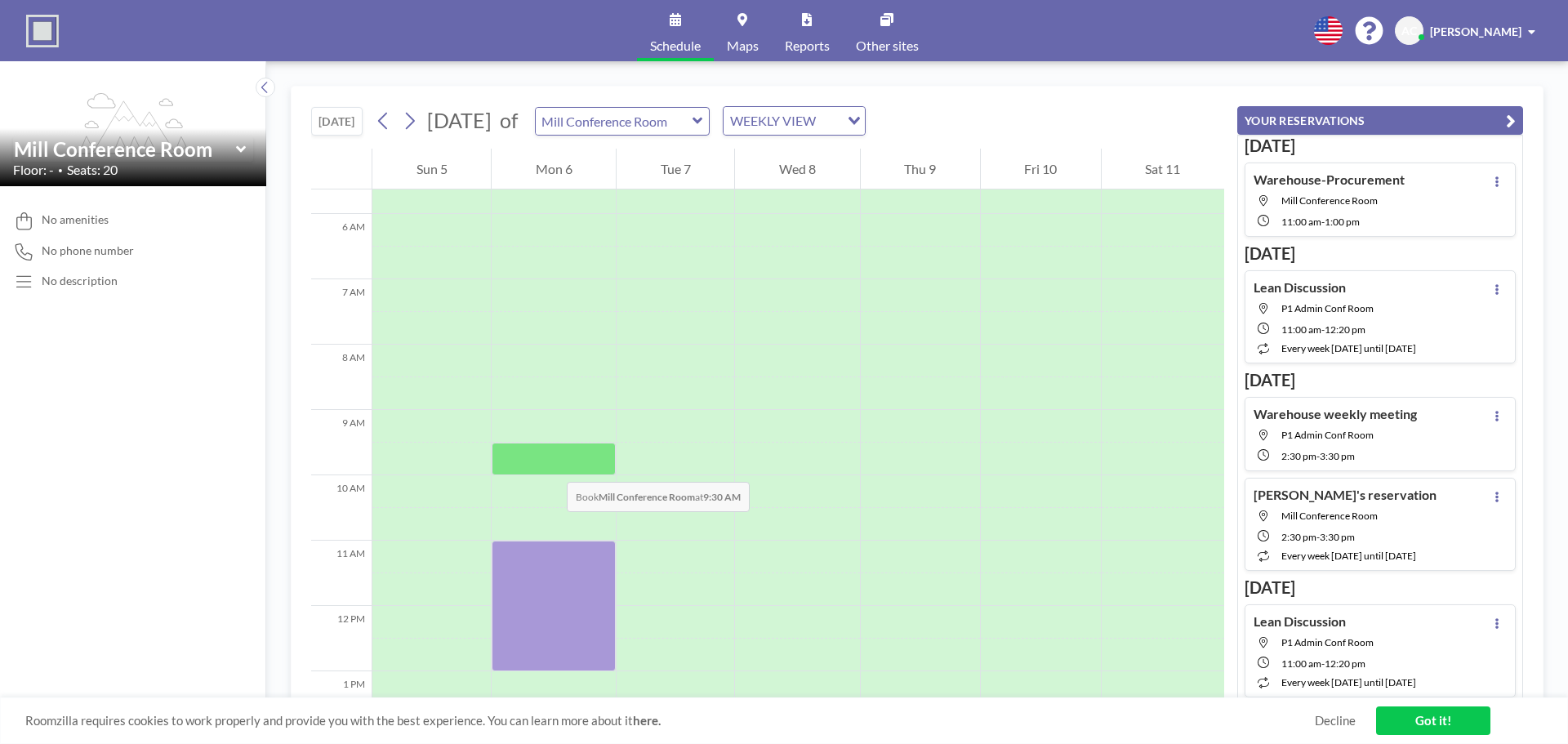
scroll to position [654, 0]
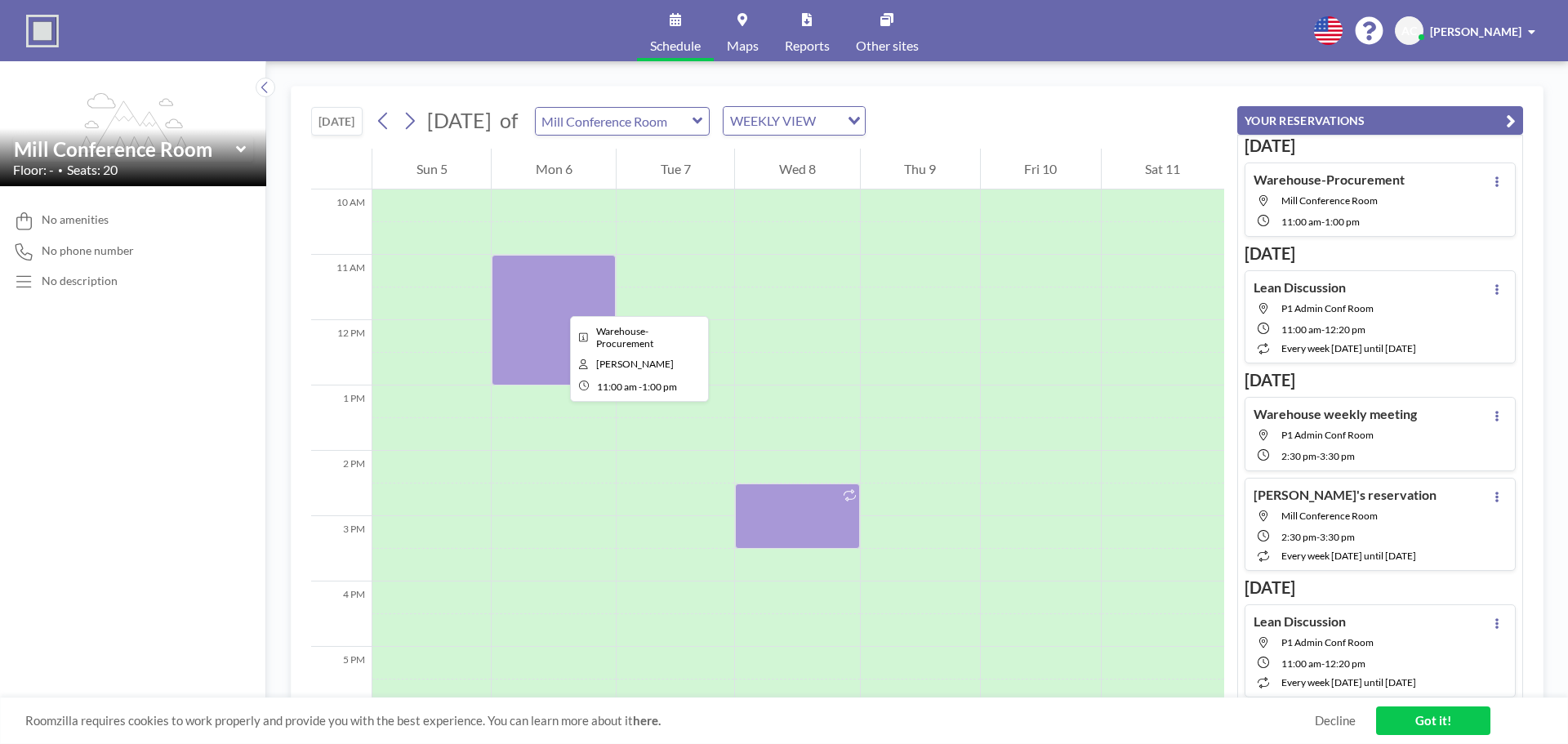
click at [557, 301] on div at bounding box center [553, 320] width 124 height 131
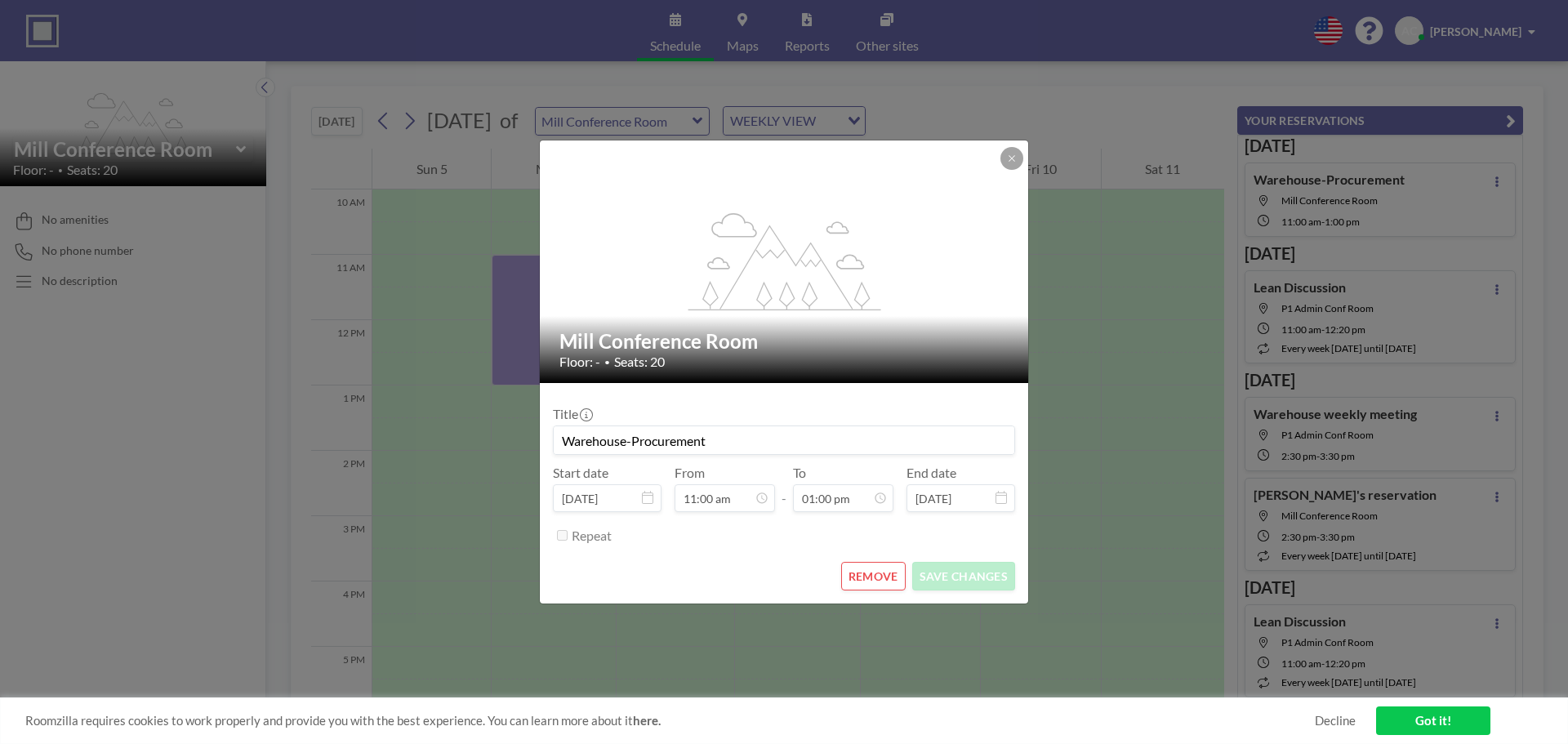
click at [884, 582] on button "REMOVE" at bounding box center [873, 576] width 64 height 29
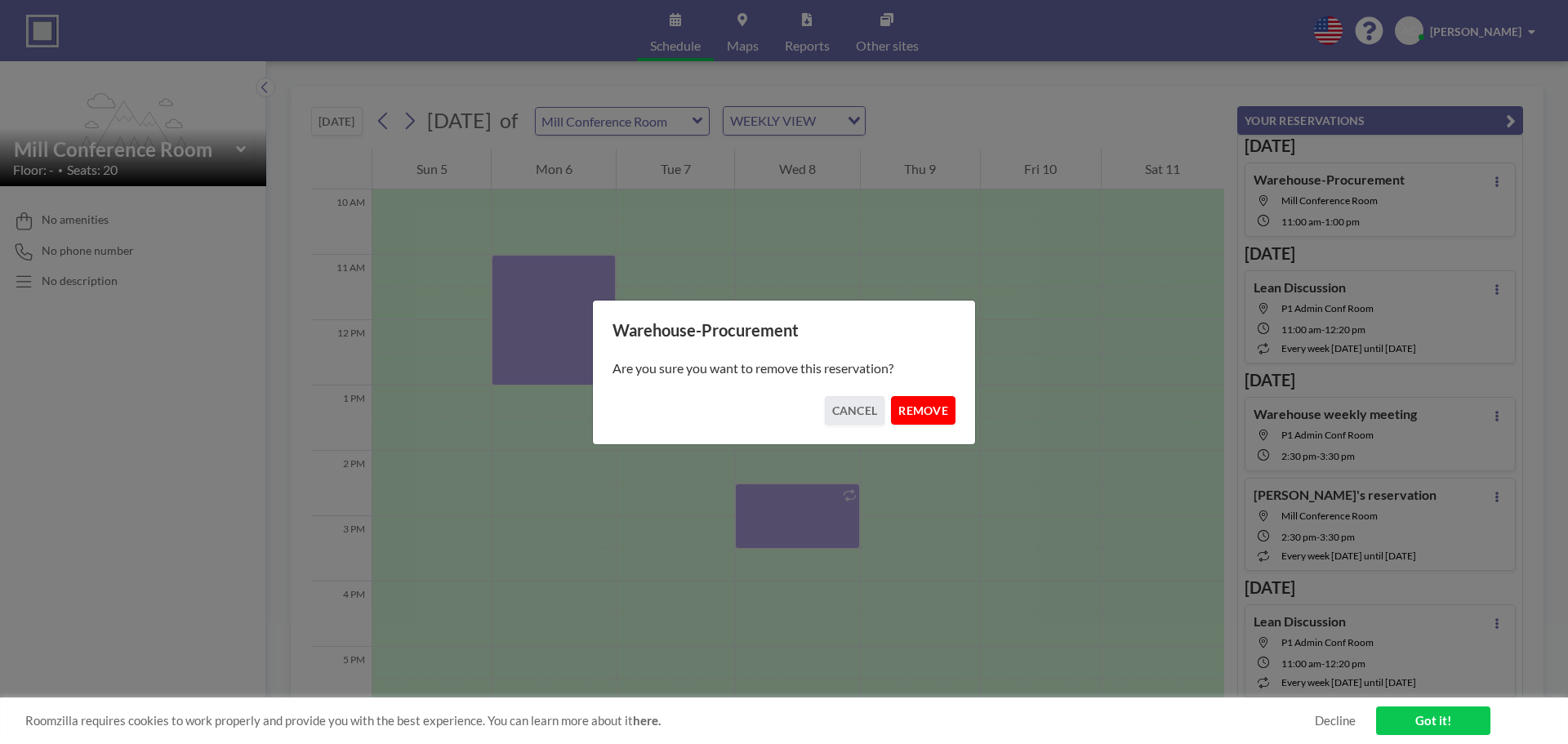
click at [929, 414] on button "REMOVE" at bounding box center [923, 410] width 64 height 29
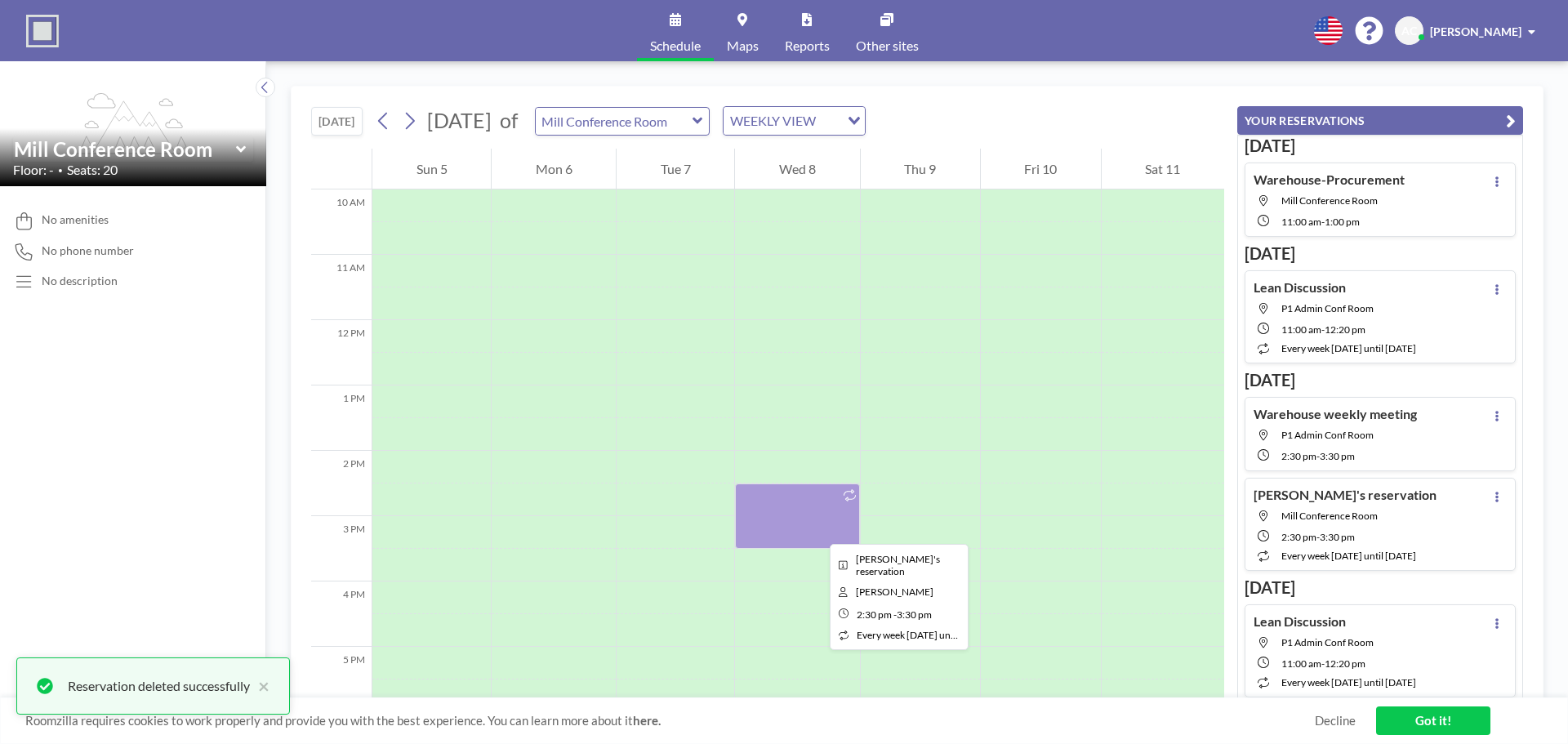
click at [817, 529] on div at bounding box center [796, 516] width 124 height 65
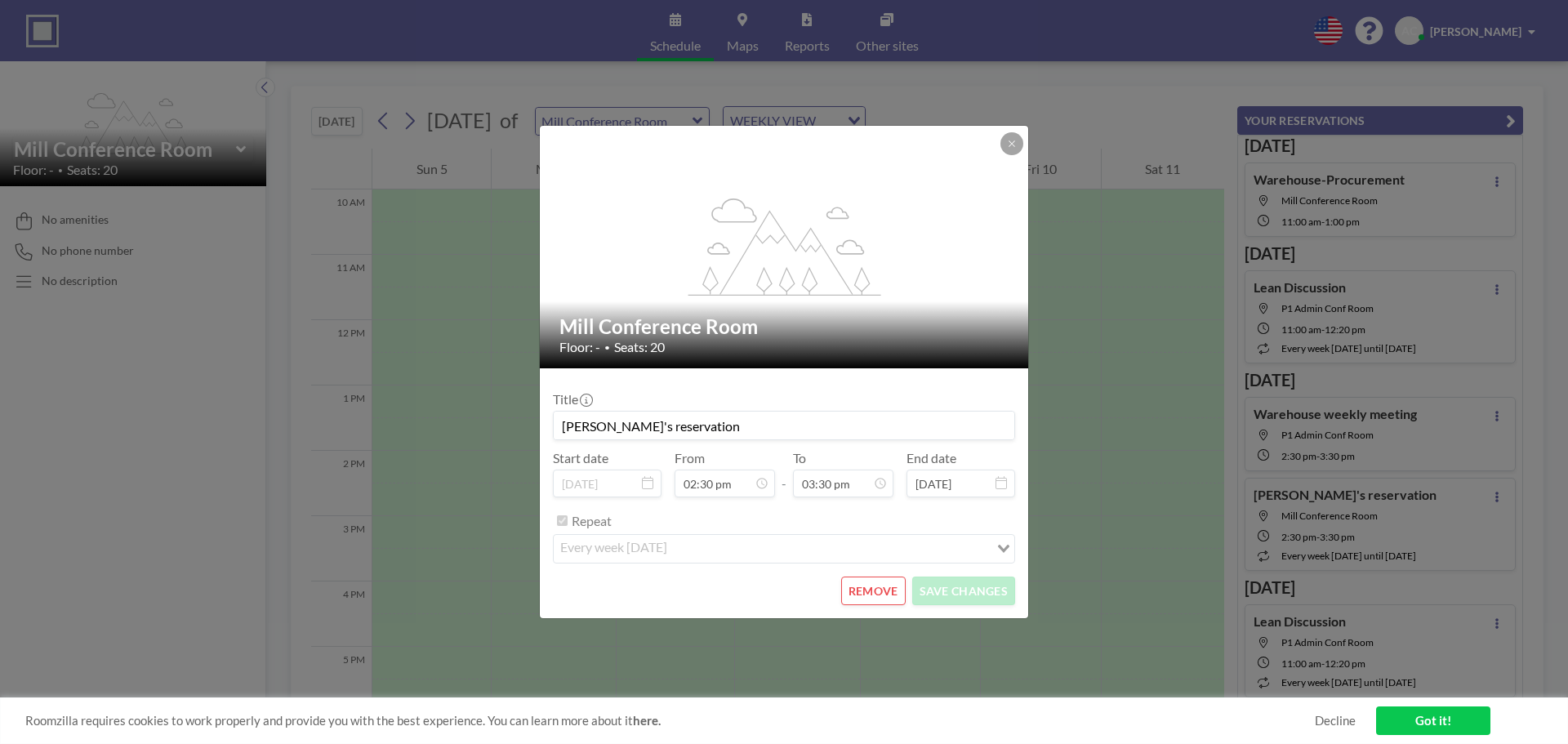
click at [884, 591] on button "REMOVE" at bounding box center [873, 591] width 64 height 29
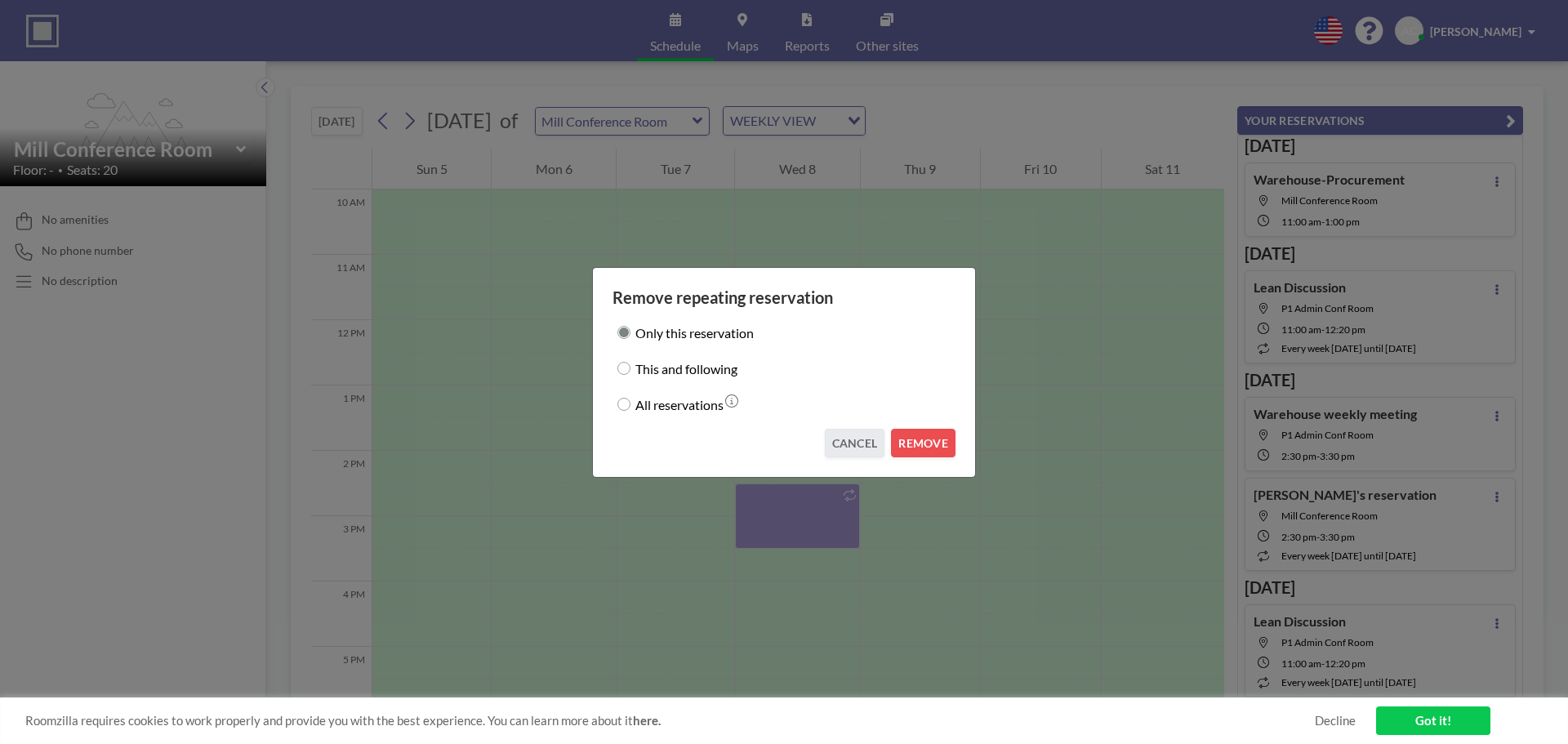
click at [638, 403] on label "All reservations" at bounding box center [679, 404] width 88 height 23
click at [631, 403] on input "All reservations" at bounding box center [624, 405] width 13 height 13
radio input "true"
click at [945, 446] on button "REMOVE" at bounding box center [923, 443] width 64 height 29
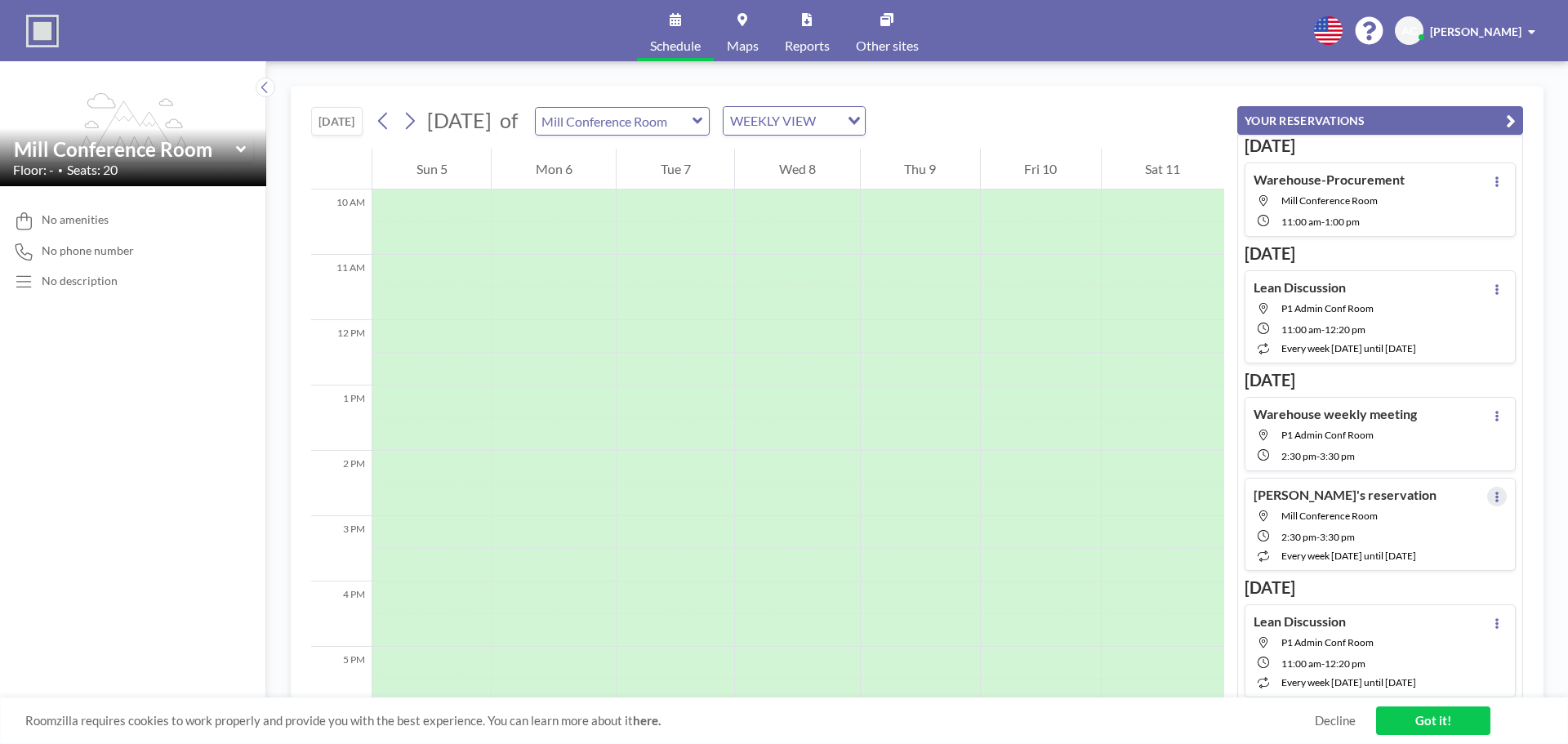
click at [1494, 495] on icon at bounding box center [1496, 497] width 7 height 10
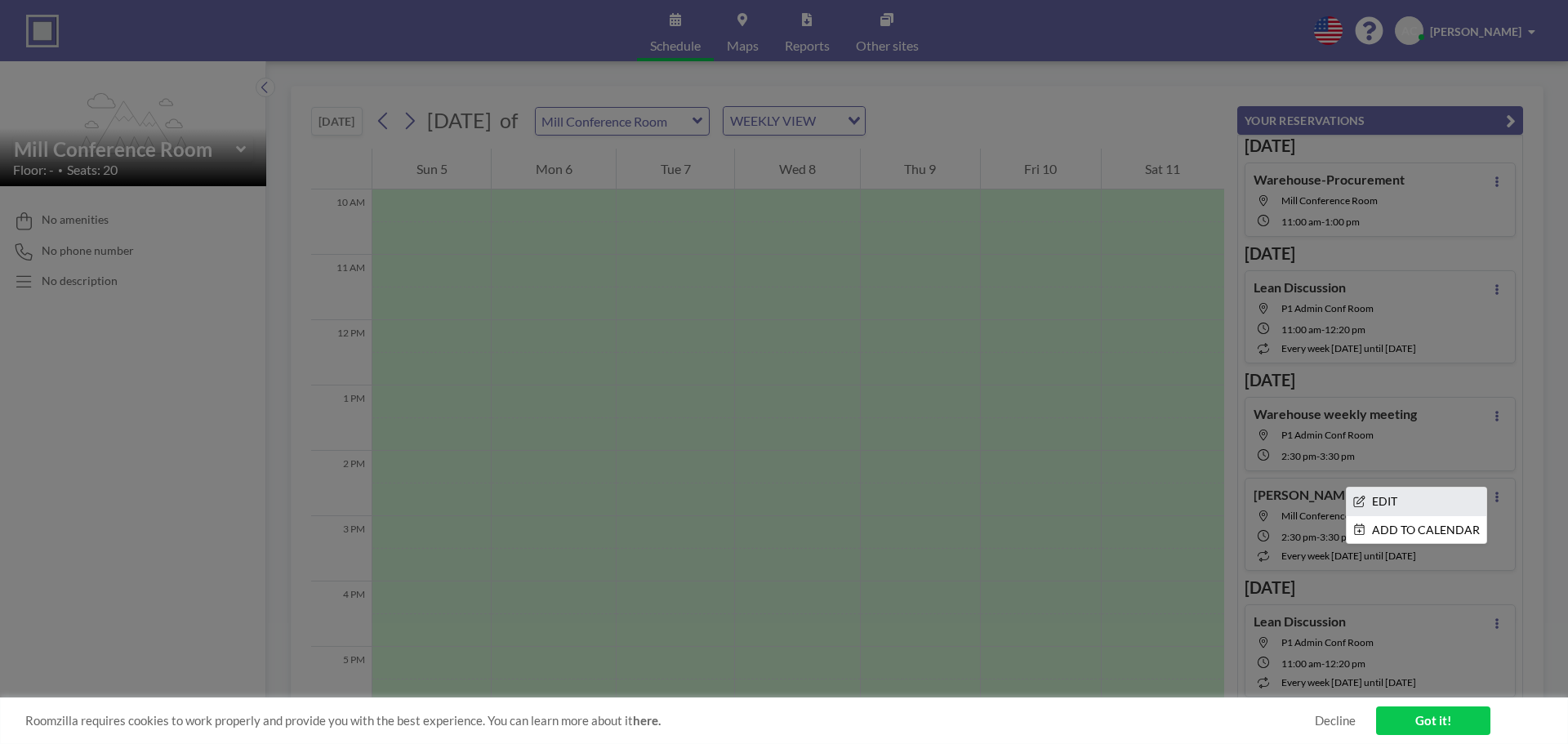
click at [1430, 501] on li "EDIT" at bounding box center [1416, 501] width 140 height 28
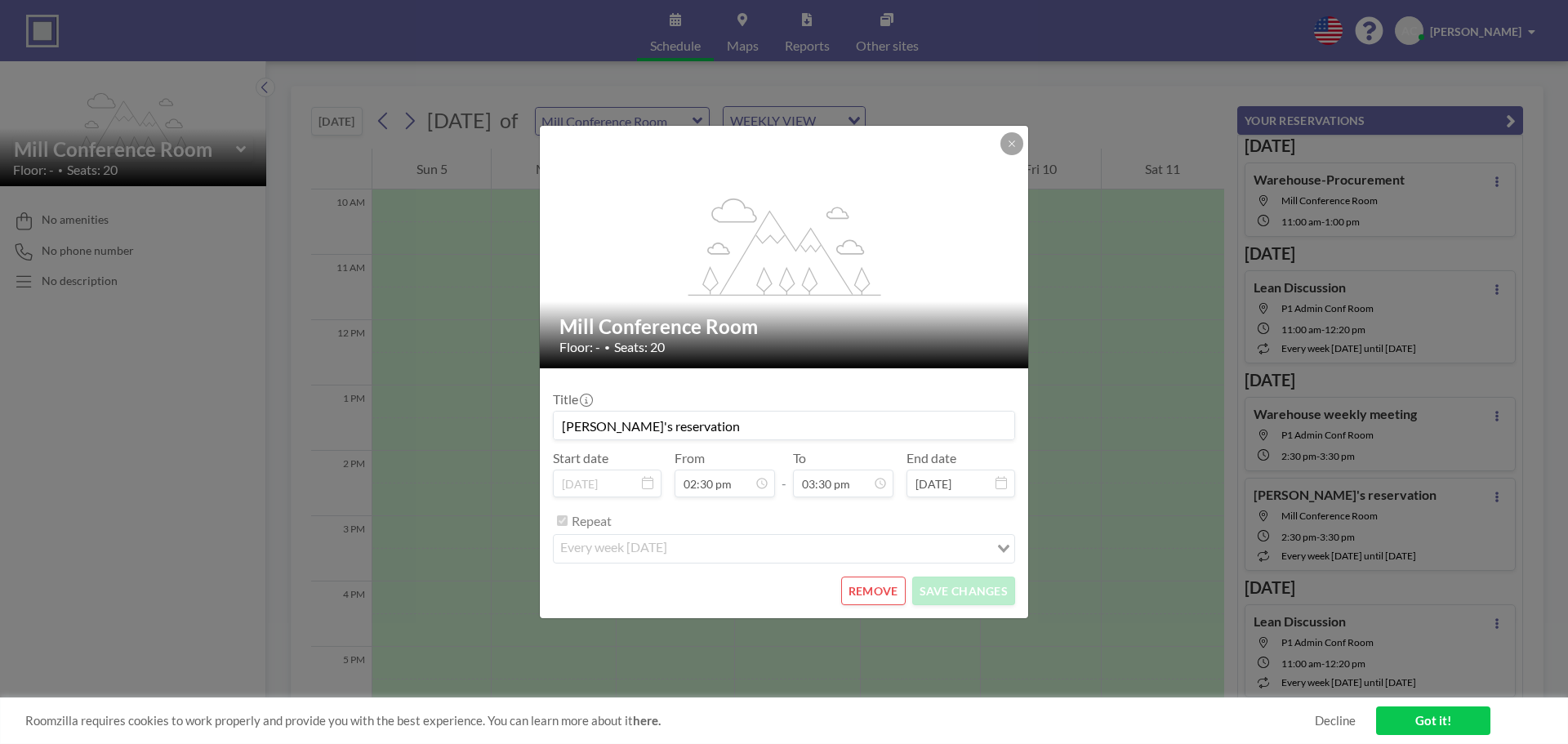
click at [867, 585] on button "REMOVE" at bounding box center [873, 591] width 64 height 29
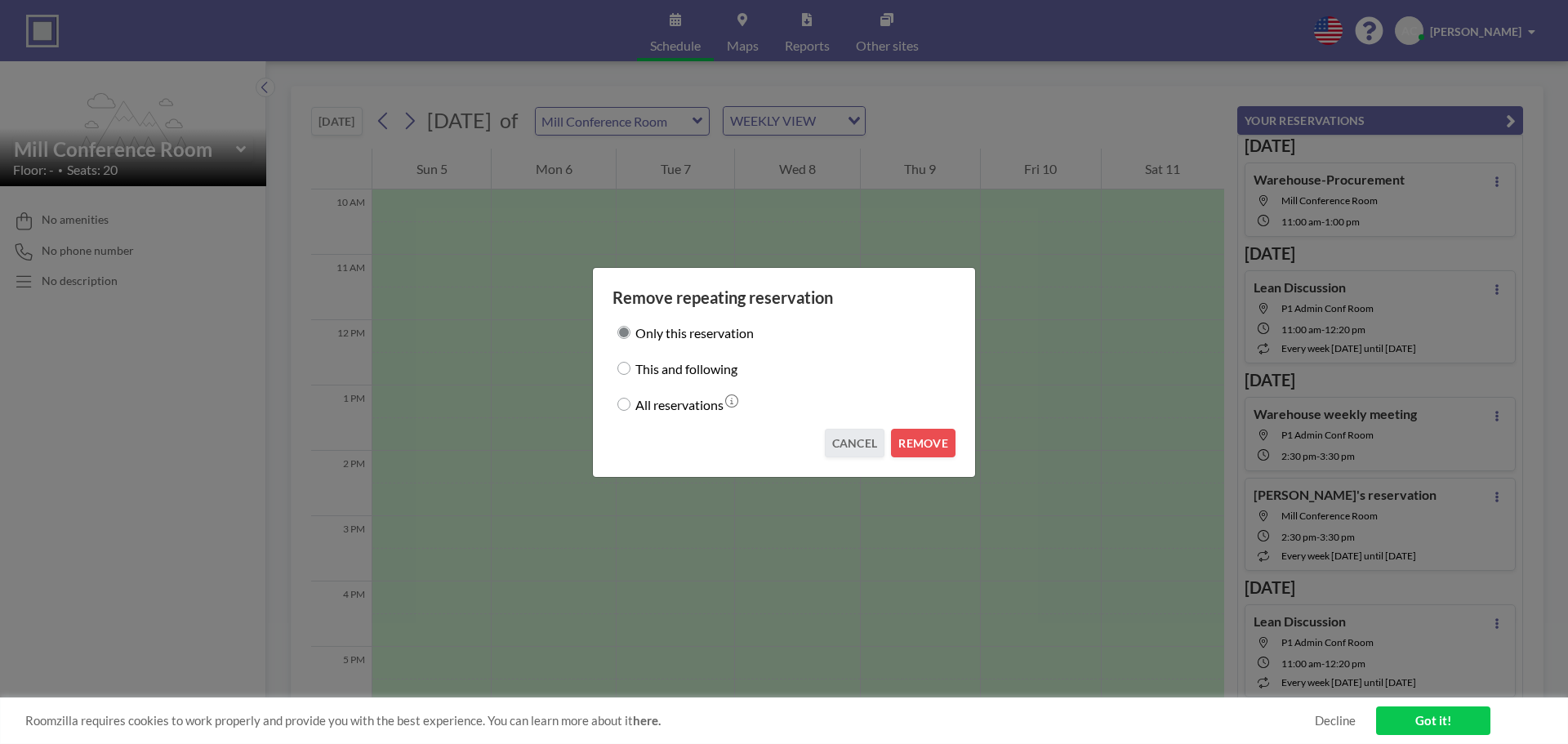
click at [706, 411] on label "All reservations" at bounding box center [679, 404] width 88 height 23
click at [631, 411] on input "All reservations" at bounding box center [624, 405] width 13 height 13
radio input "true"
click at [909, 444] on button "REMOVE" at bounding box center [923, 443] width 64 height 29
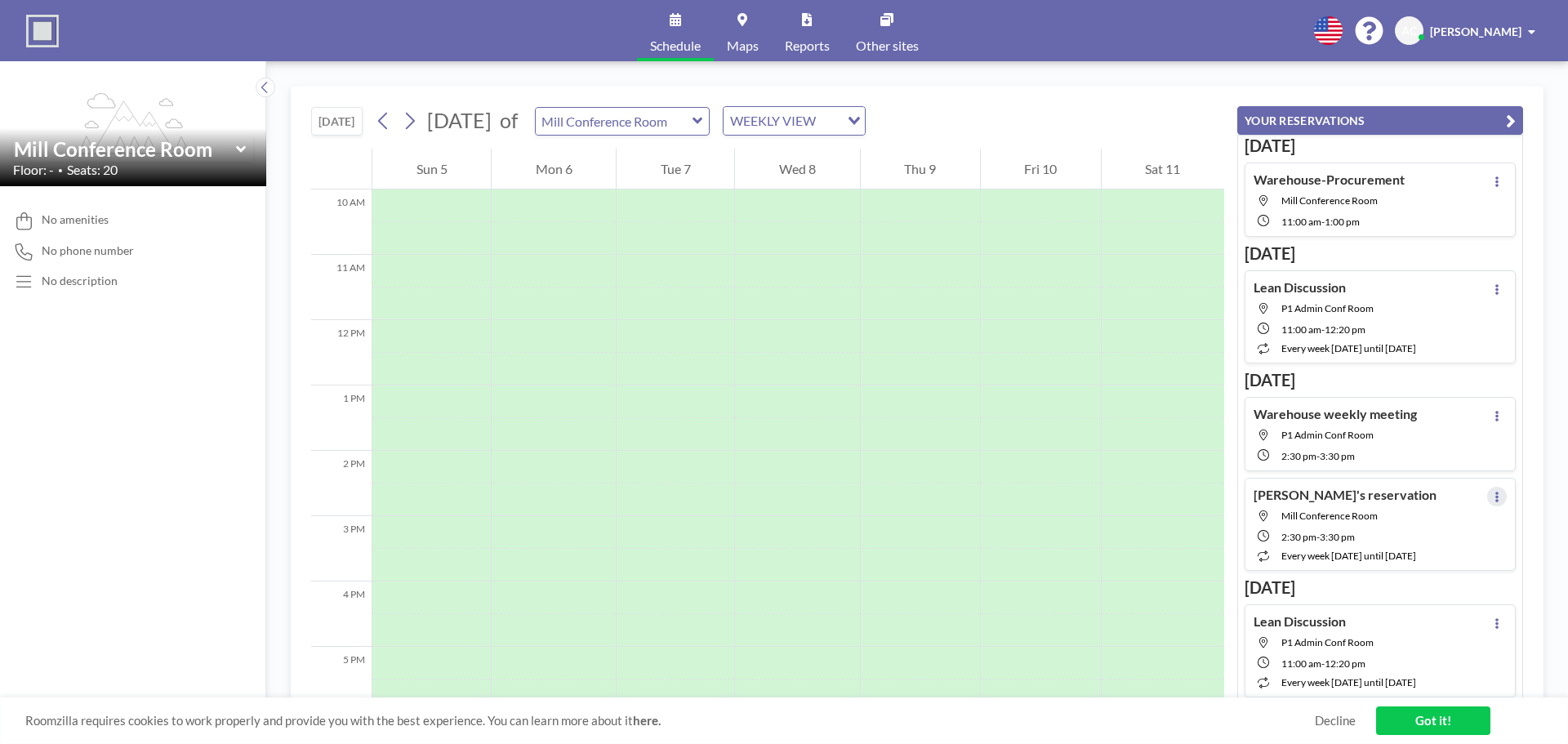
click at [1493, 505] on button at bounding box center [1496, 496] width 20 height 20
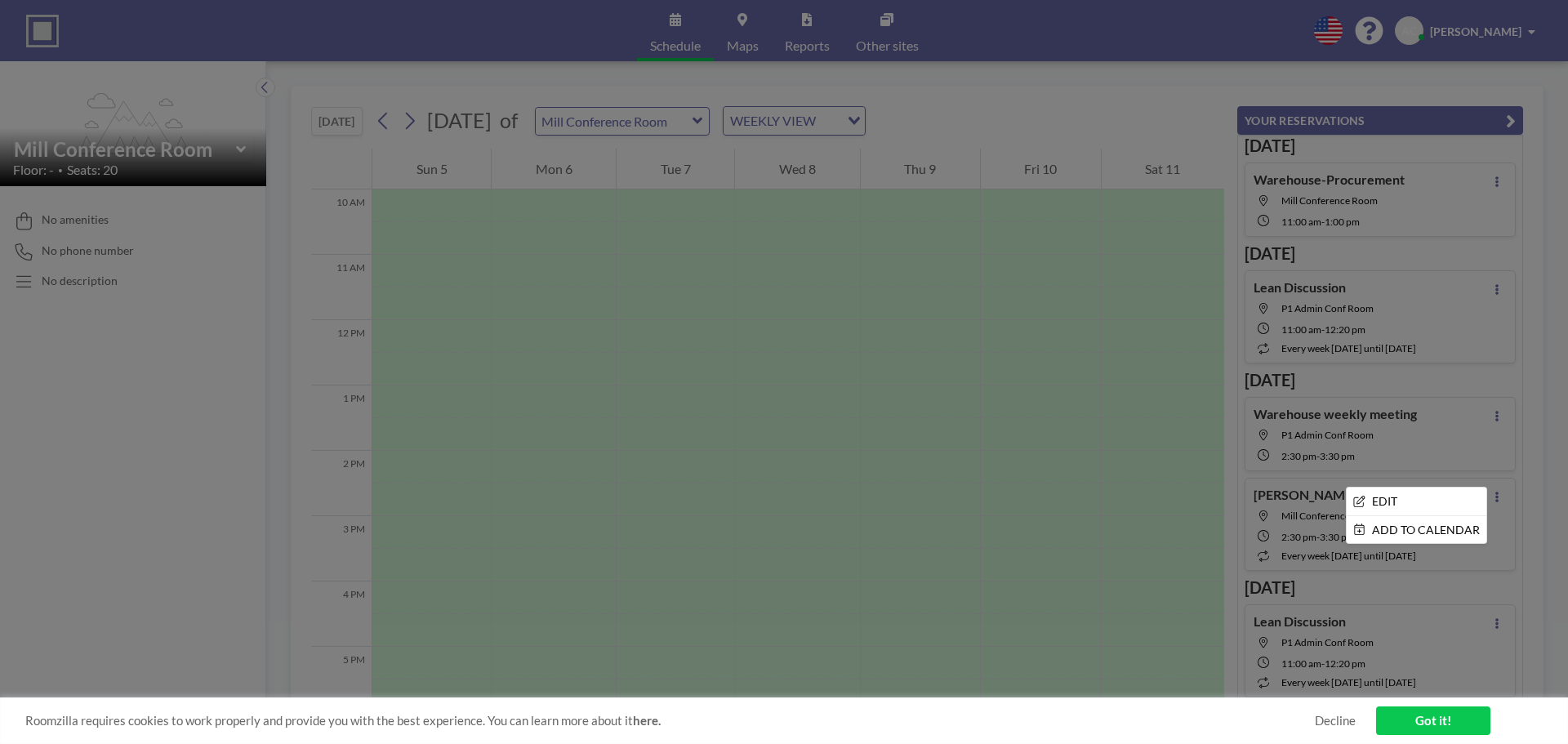
click at [1524, 506] on div at bounding box center [784, 372] width 1568 height 744
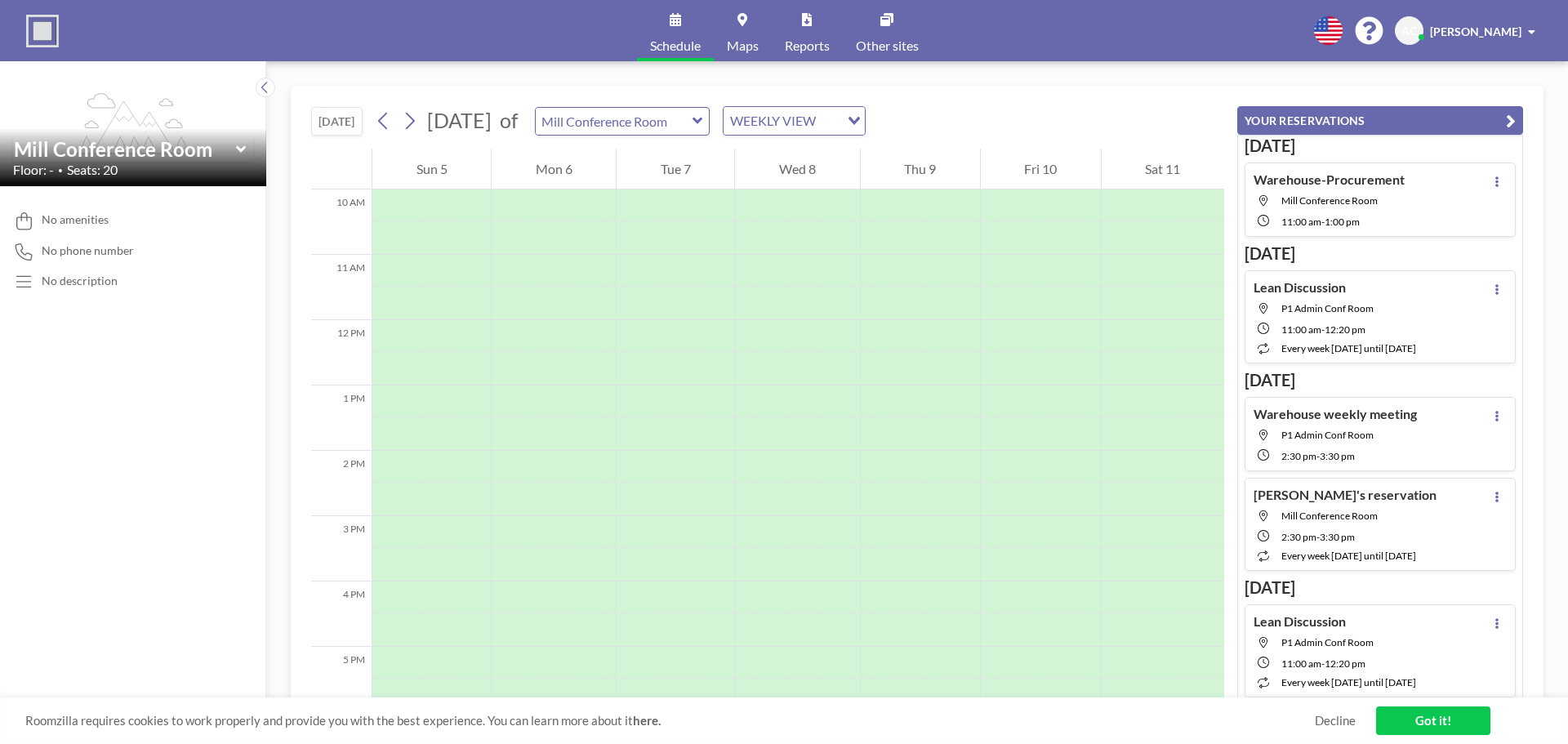
click at [662, 41] on span "Schedule" at bounding box center [675, 46] width 50 height 13
click at [1487, 179] on button at bounding box center [1496, 180] width 20 height 20
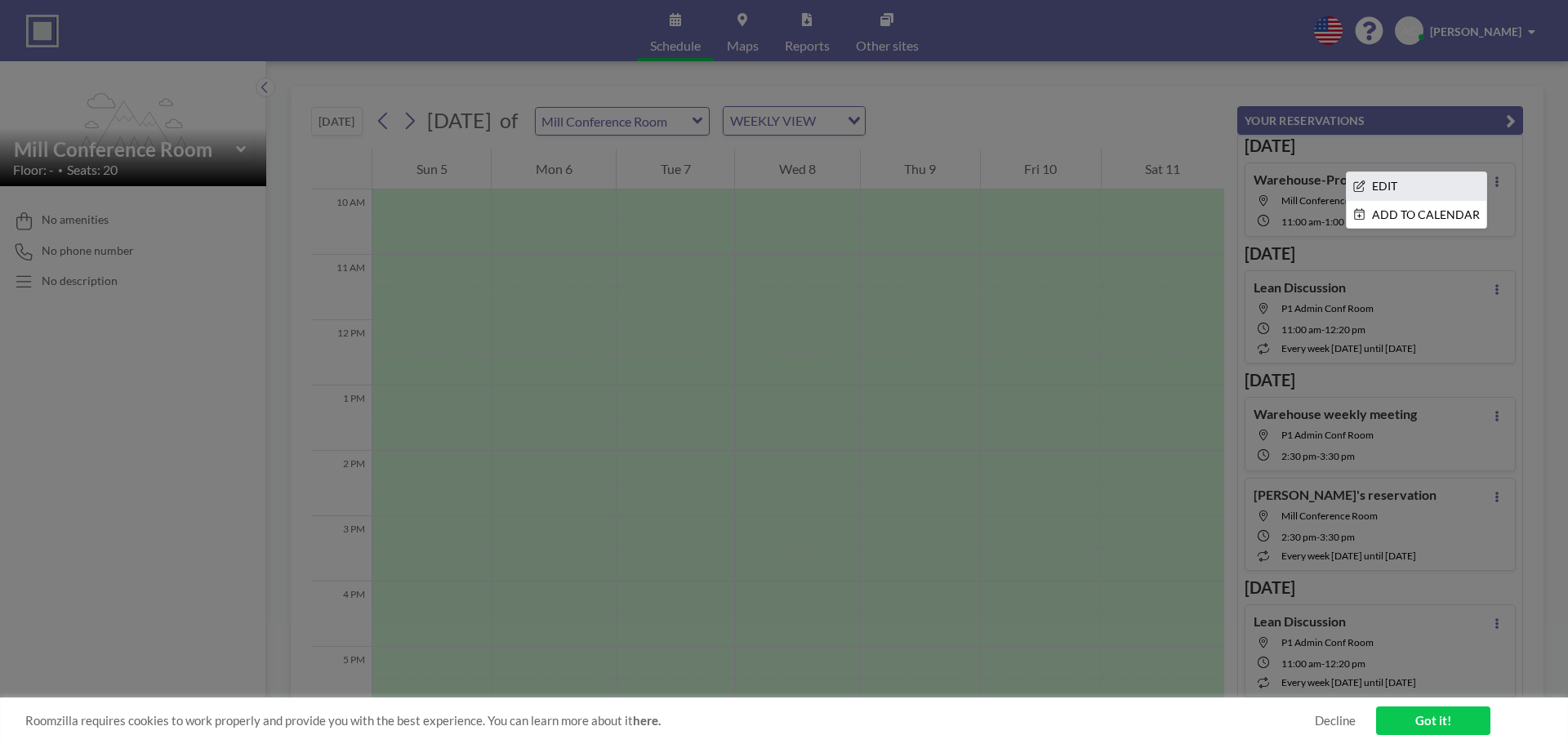
click at [1445, 189] on li "EDIT" at bounding box center [1416, 186] width 140 height 28
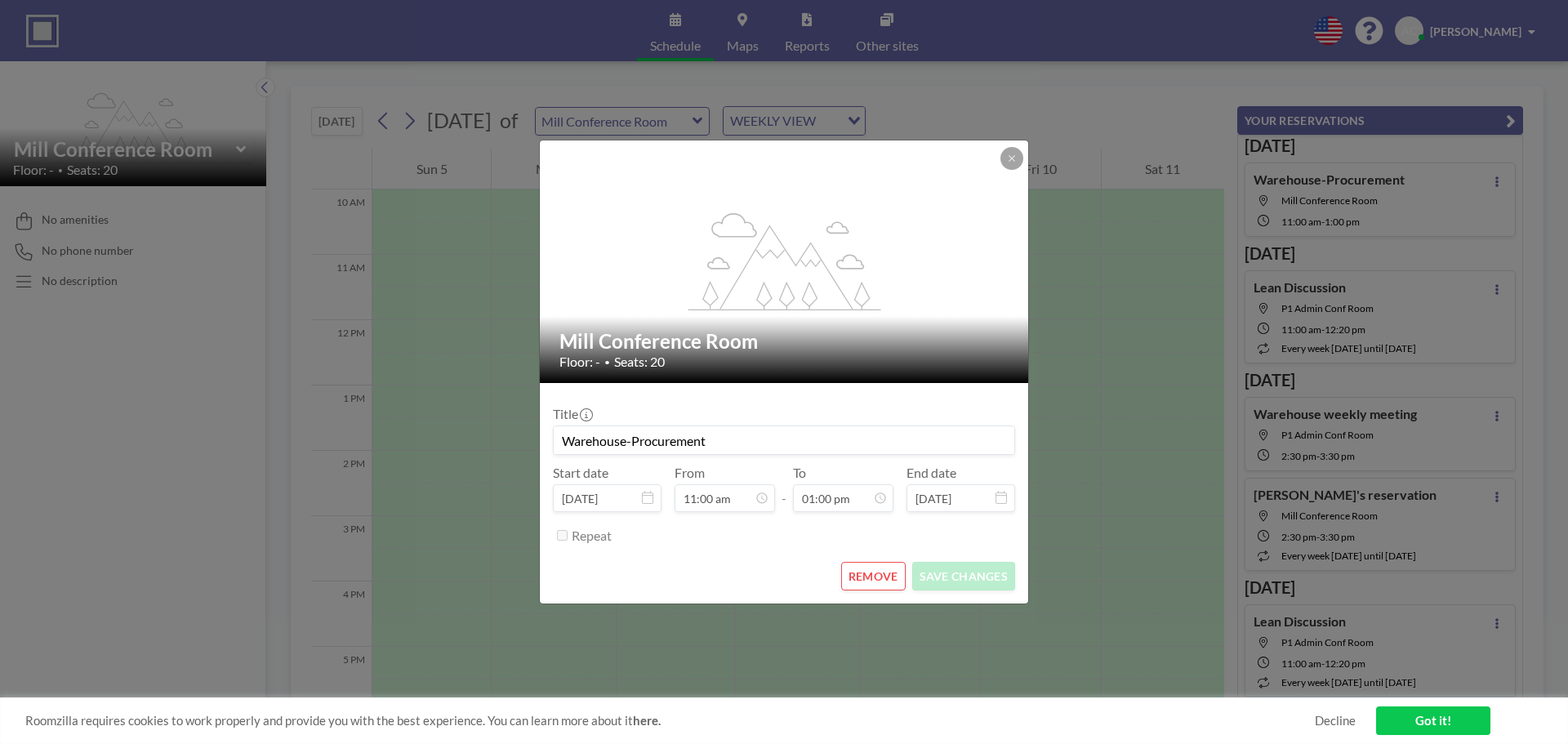
click at [857, 579] on button "REMOVE" at bounding box center [873, 576] width 64 height 29
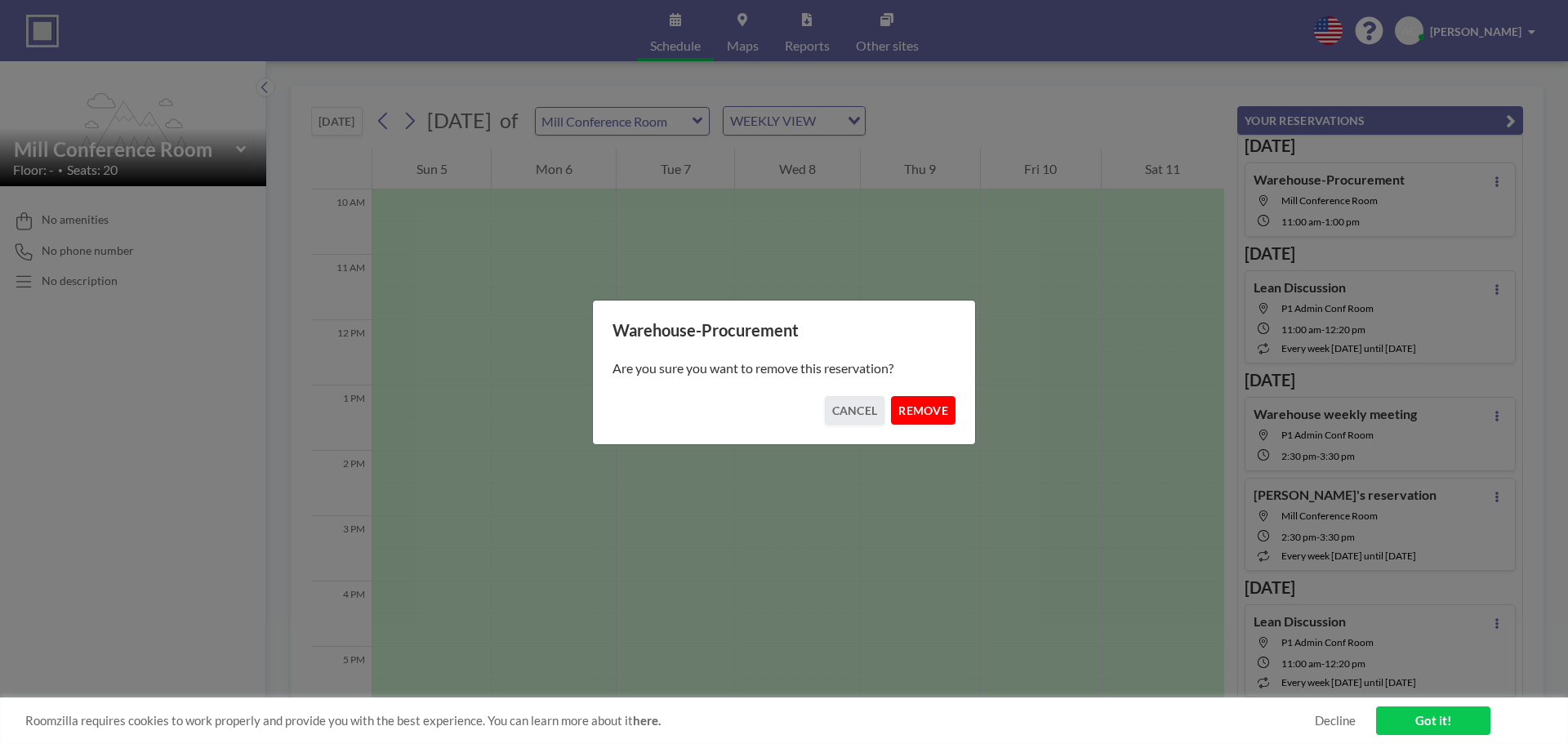
click at [911, 409] on button "REMOVE" at bounding box center [923, 410] width 64 height 29
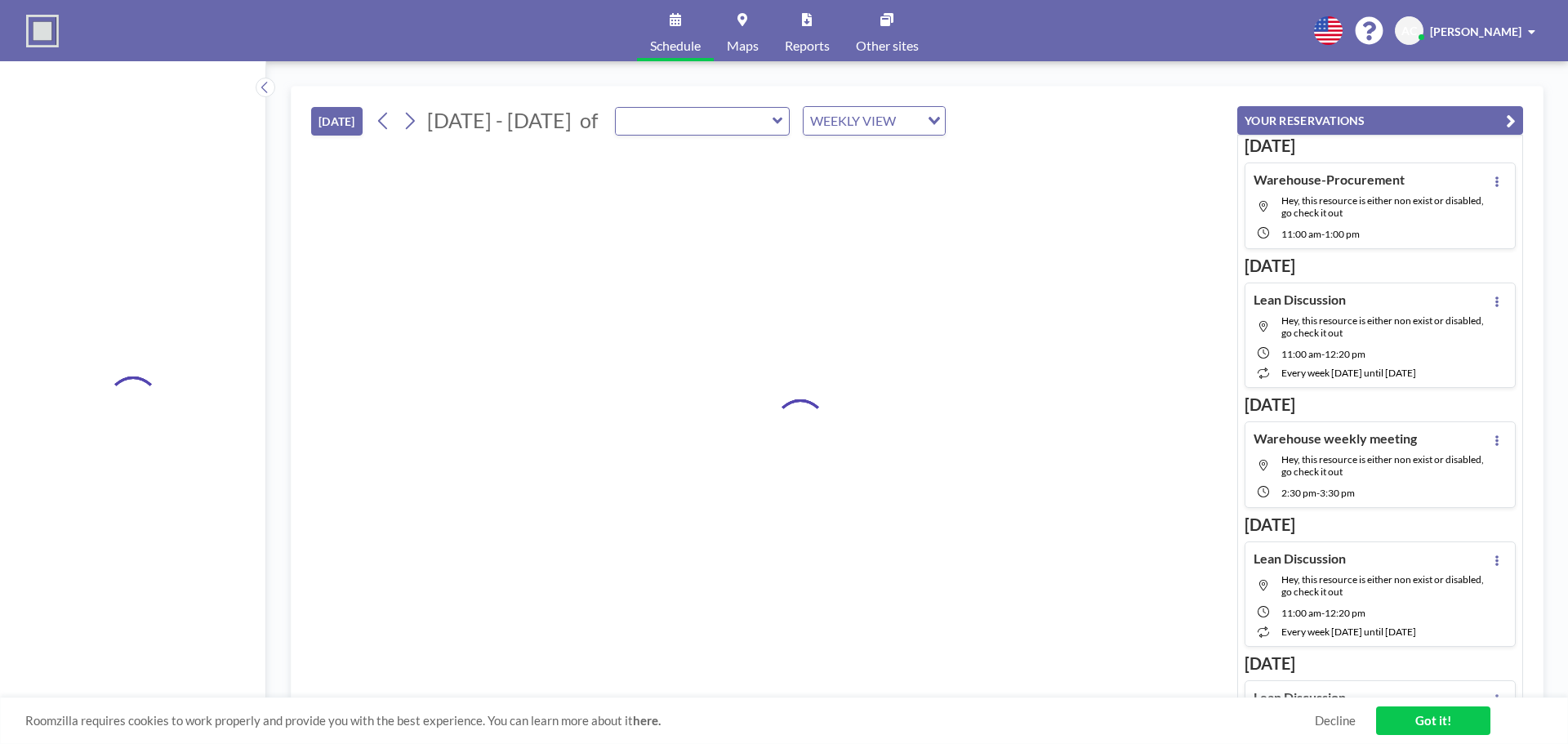
type input "Mill Conference Room"
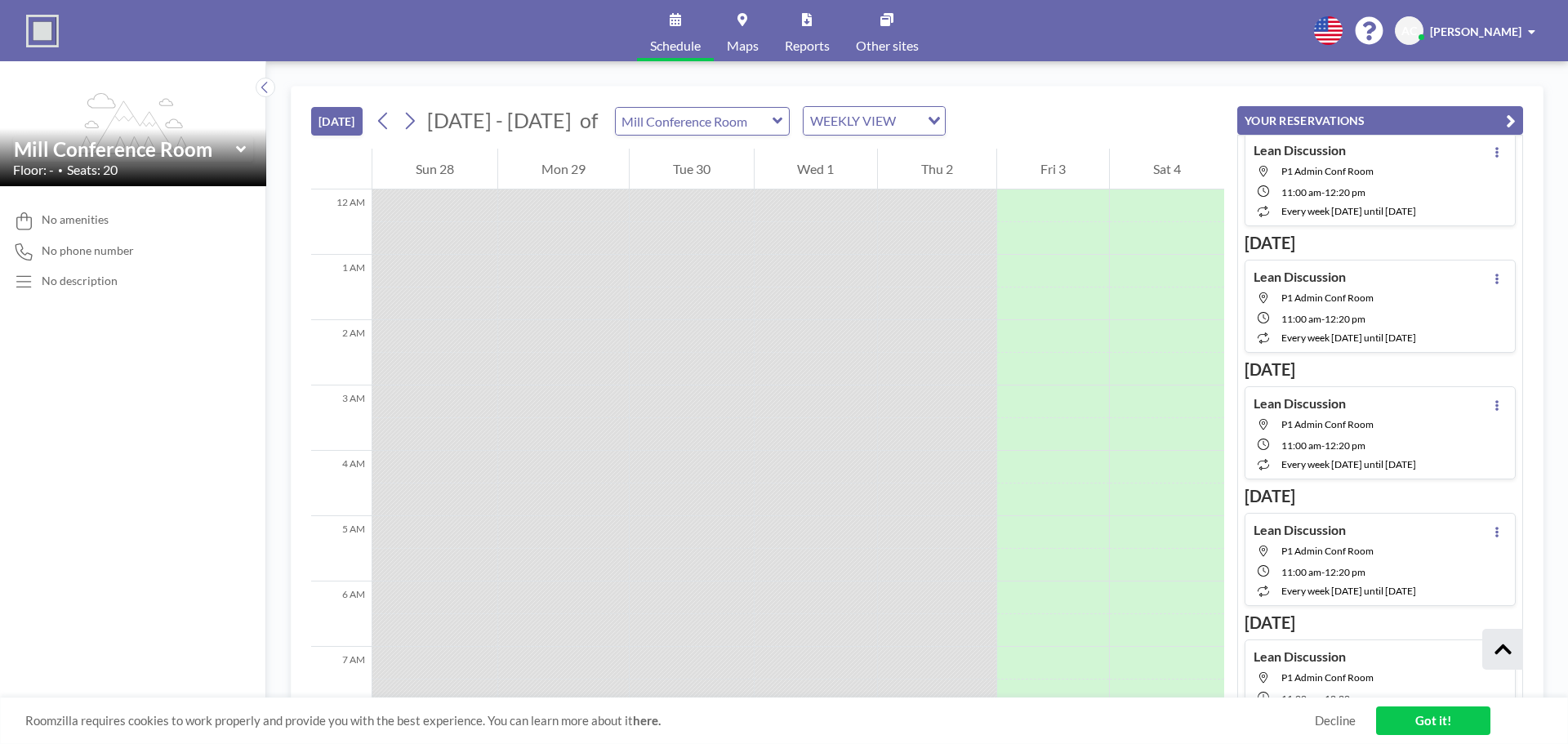
scroll to position [1913, 0]
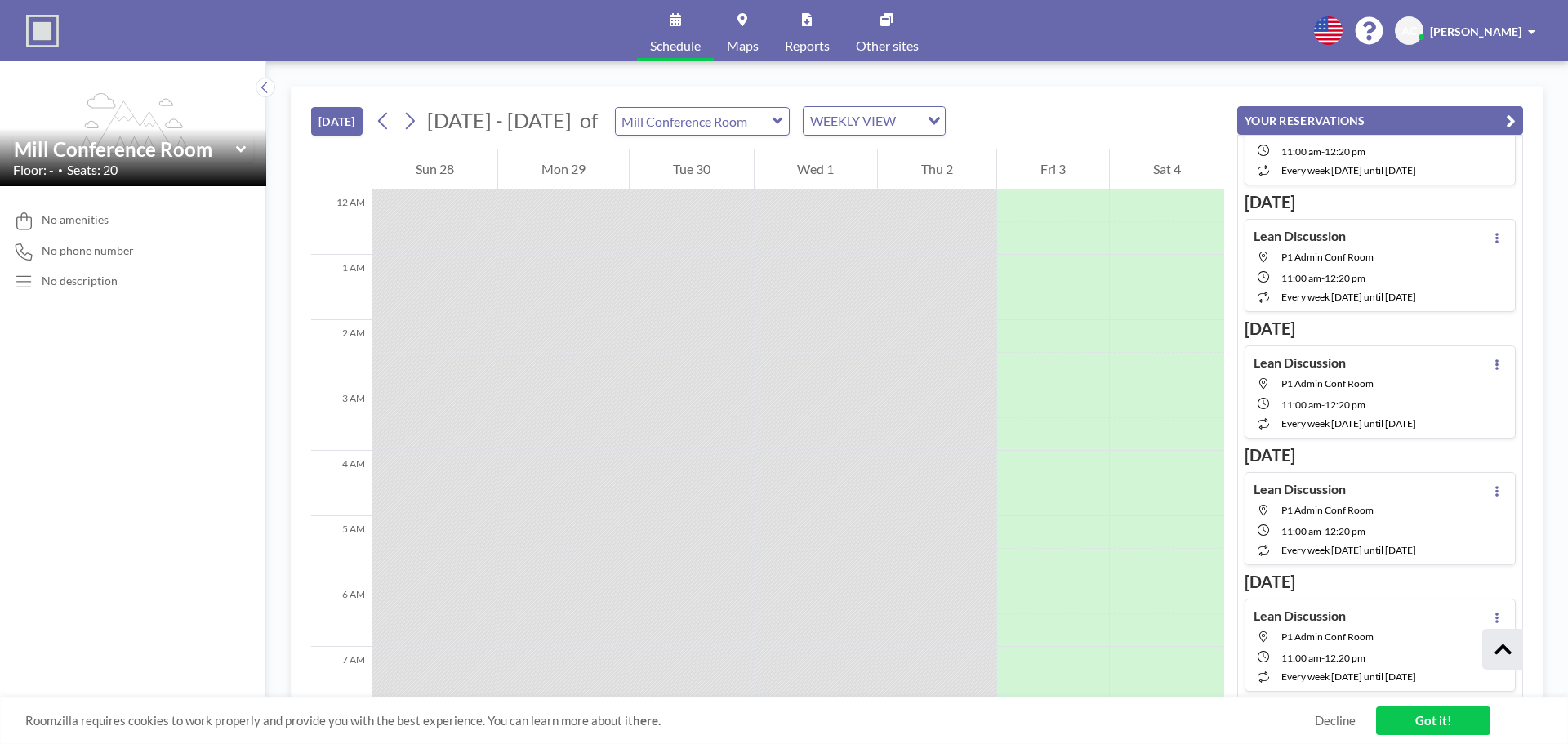
click at [1092, 86] on div "[DATE] [DATE] - [DATE] of Mill Conference Room WEEKLY VIEW Loading..." at bounding box center [768, 117] width 913 height 62
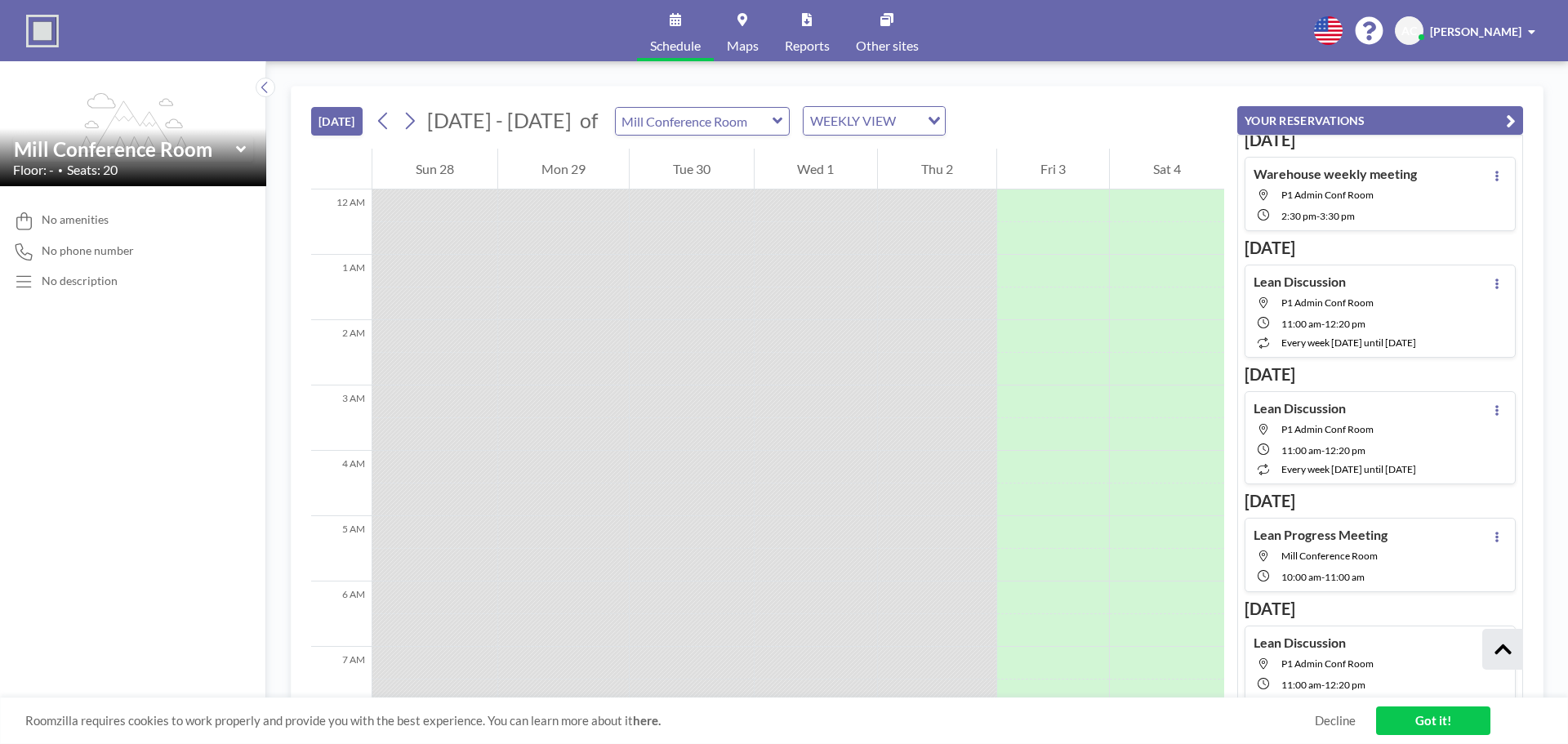
scroll to position [198, 0]
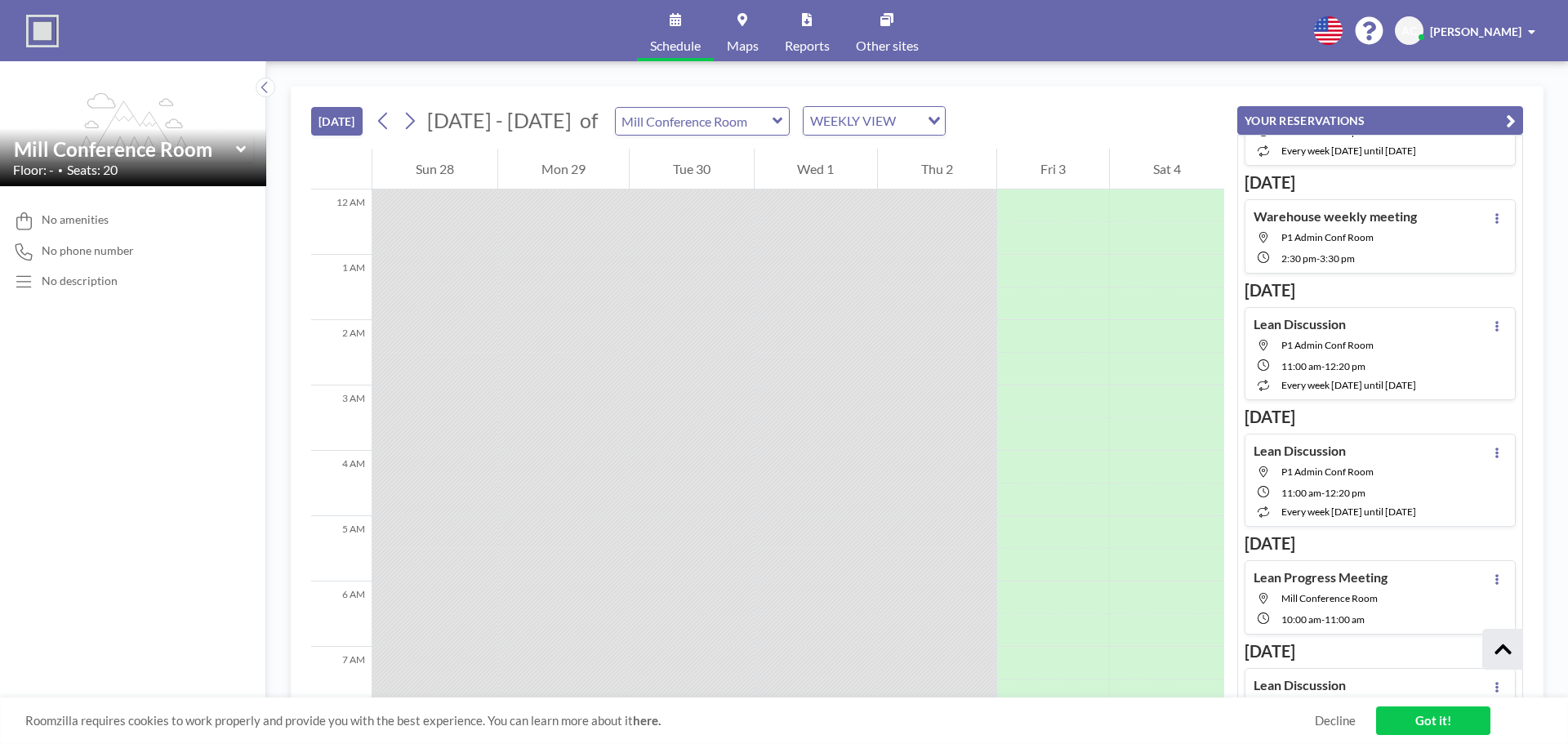
click at [1354, 536] on h3 "[DATE]" at bounding box center [1381, 544] width 272 height 20
